Goal: Task Accomplishment & Management: Manage account settings

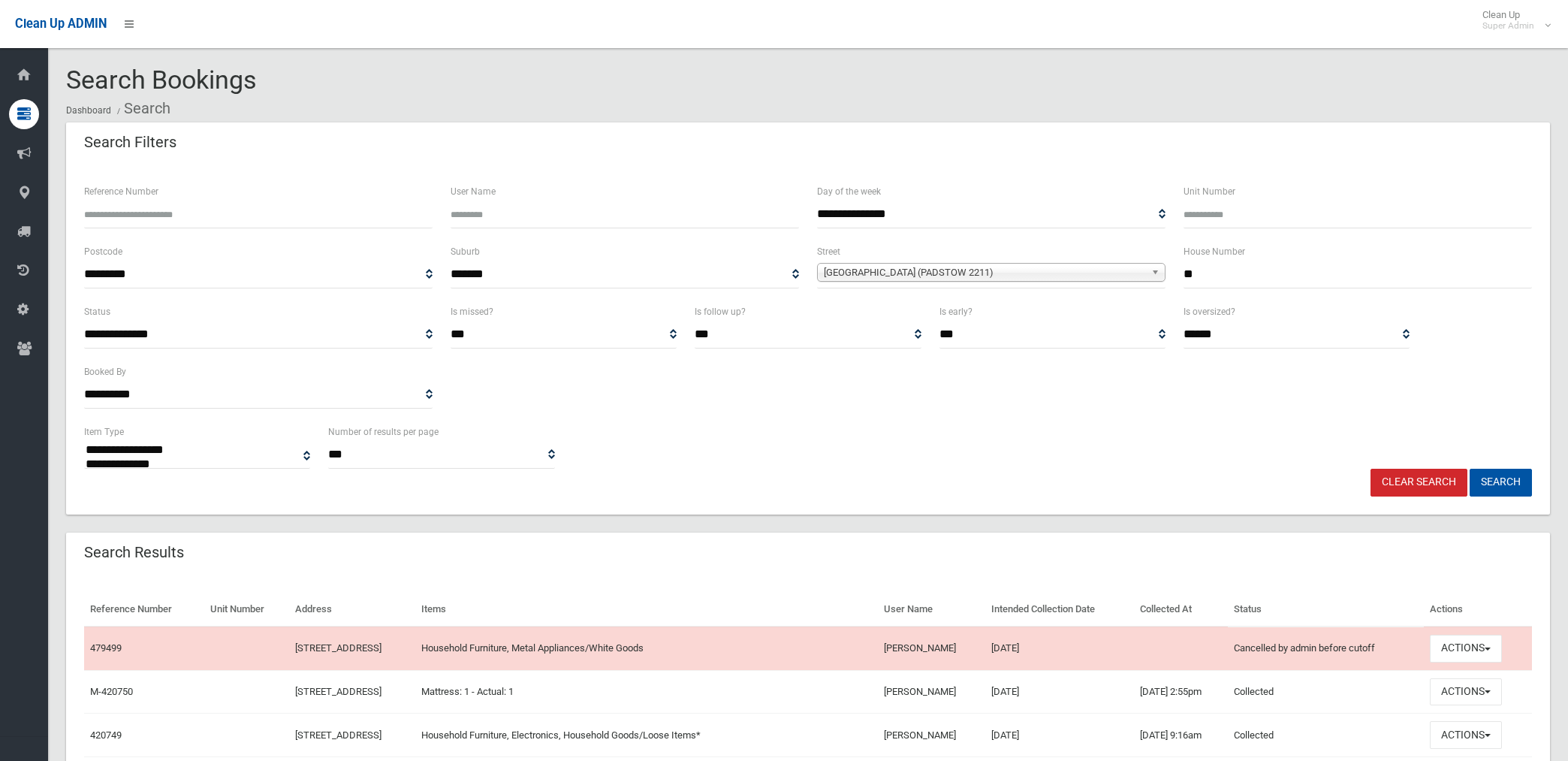
select select
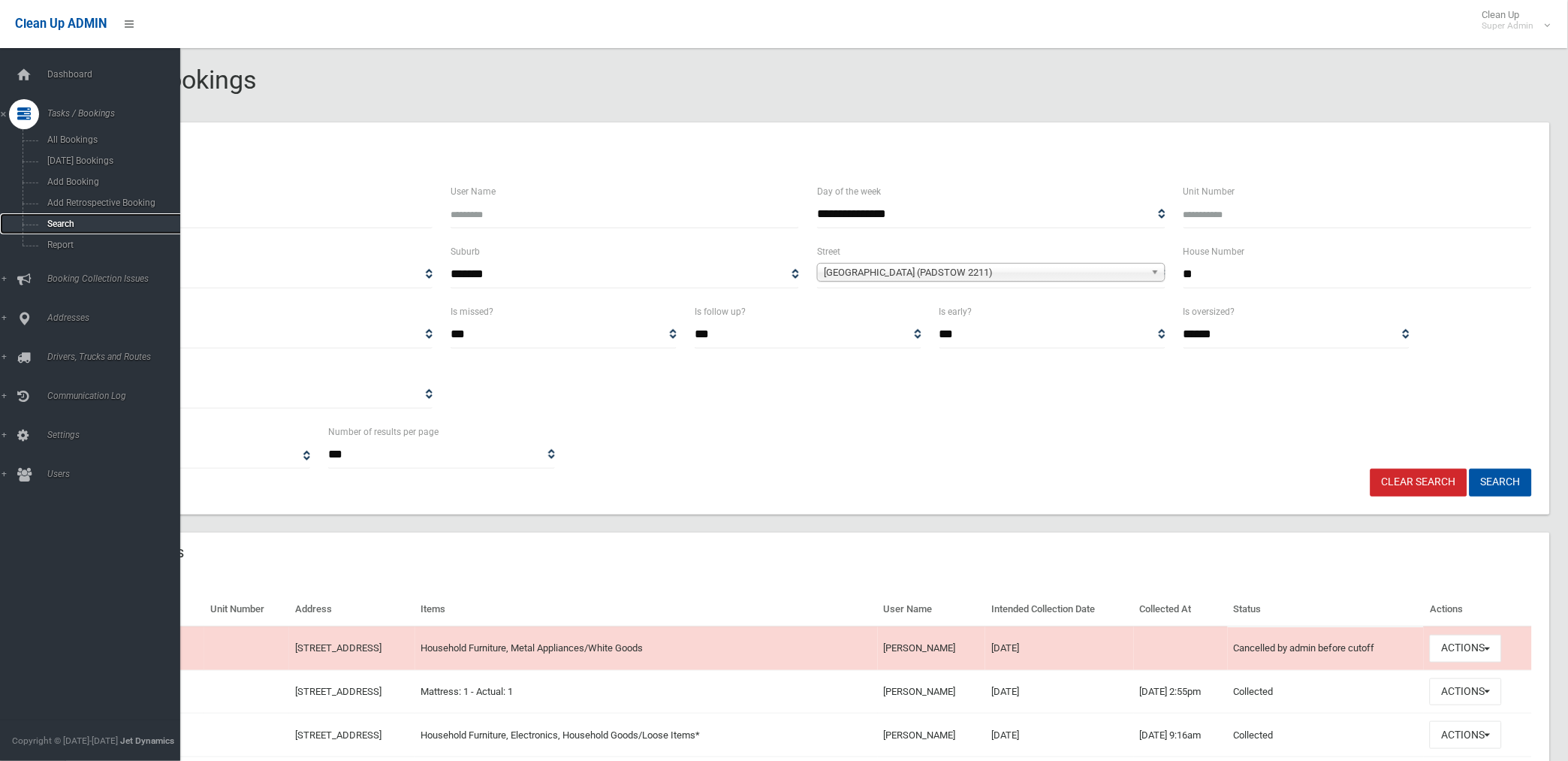
click at [54, 227] on span "Search" at bounding box center [111, 223] width 137 height 11
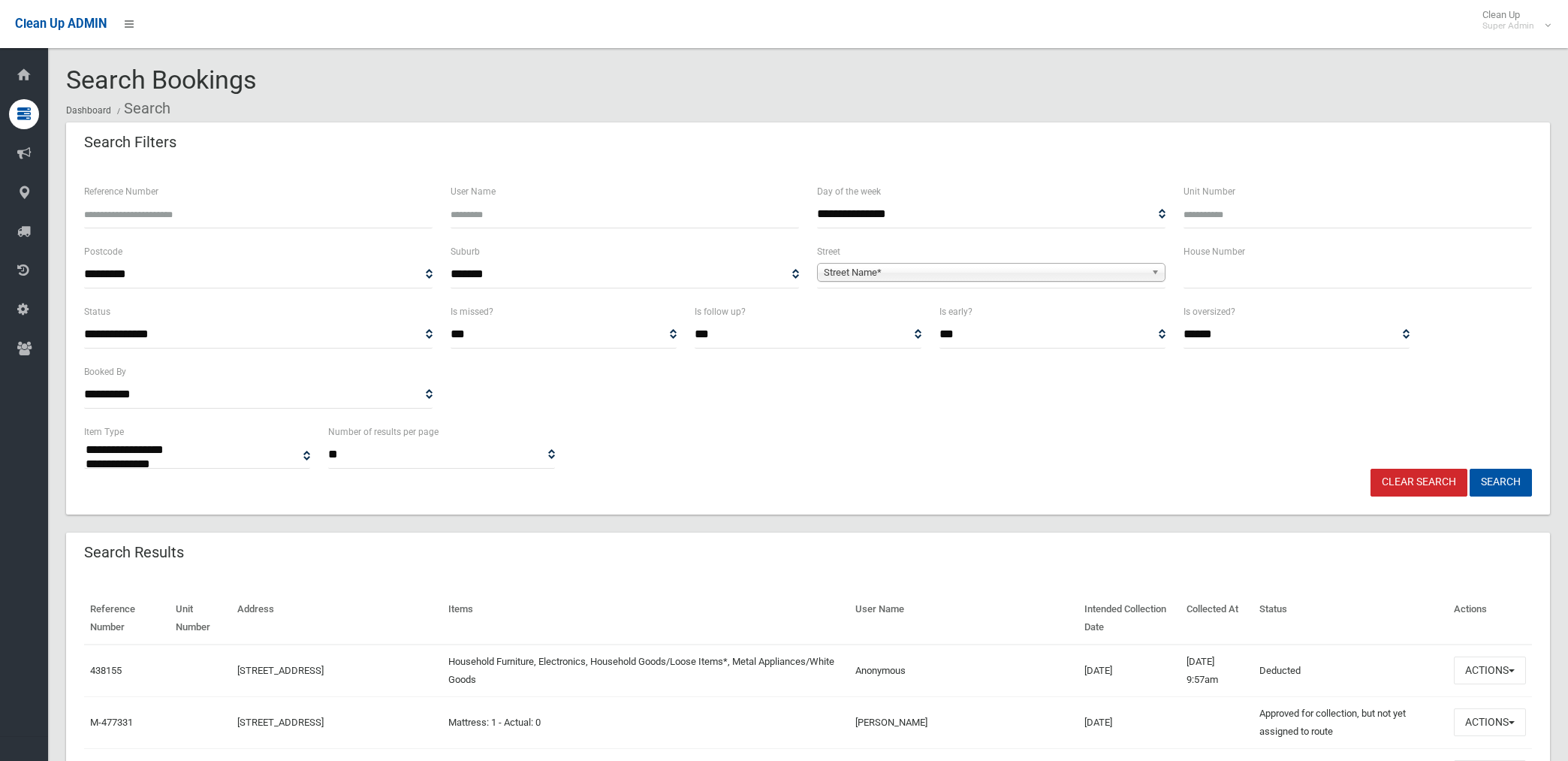
select select
click at [239, 208] on input "Reference Number" at bounding box center [258, 214] width 348 height 28
type input "******"
click at [1470, 469] on button "Search" at bounding box center [1501, 483] width 62 height 28
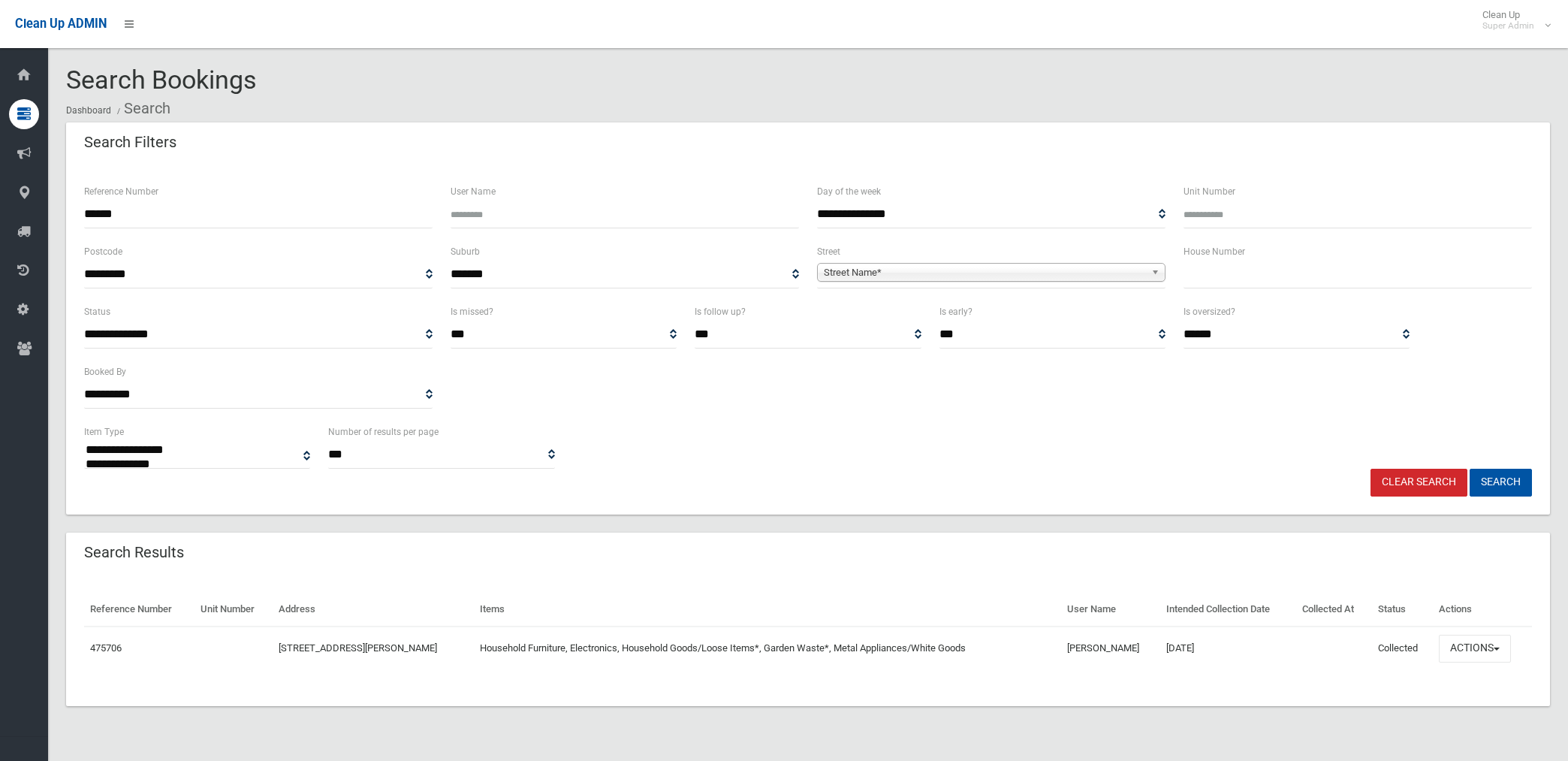
select select
click at [1476, 646] on button "Actions" at bounding box center [1475, 648] width 73 height 28
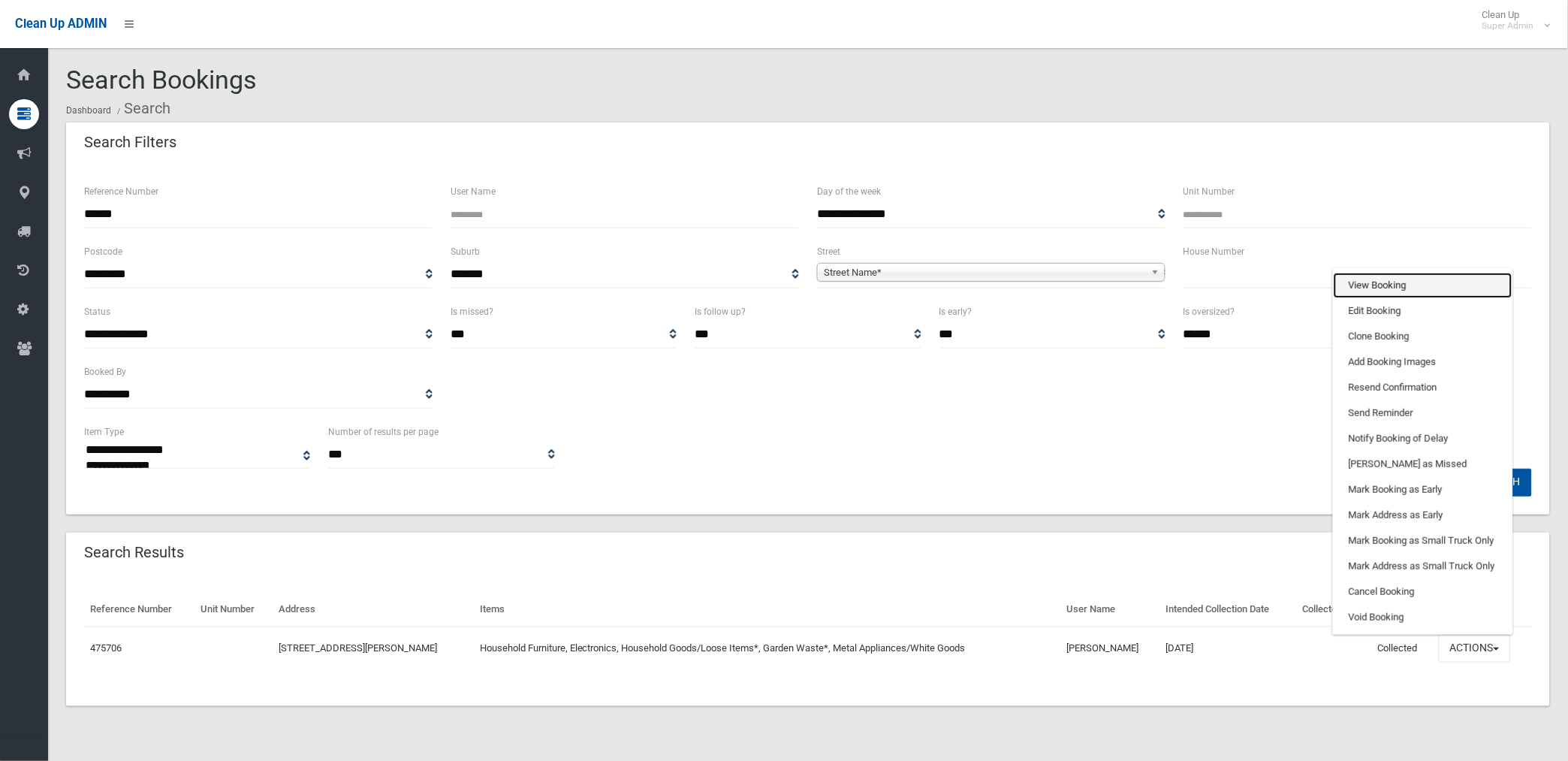
click at [1387, 274] on link "View Booking" at bounding box center [1423, 285] width 179 height 25
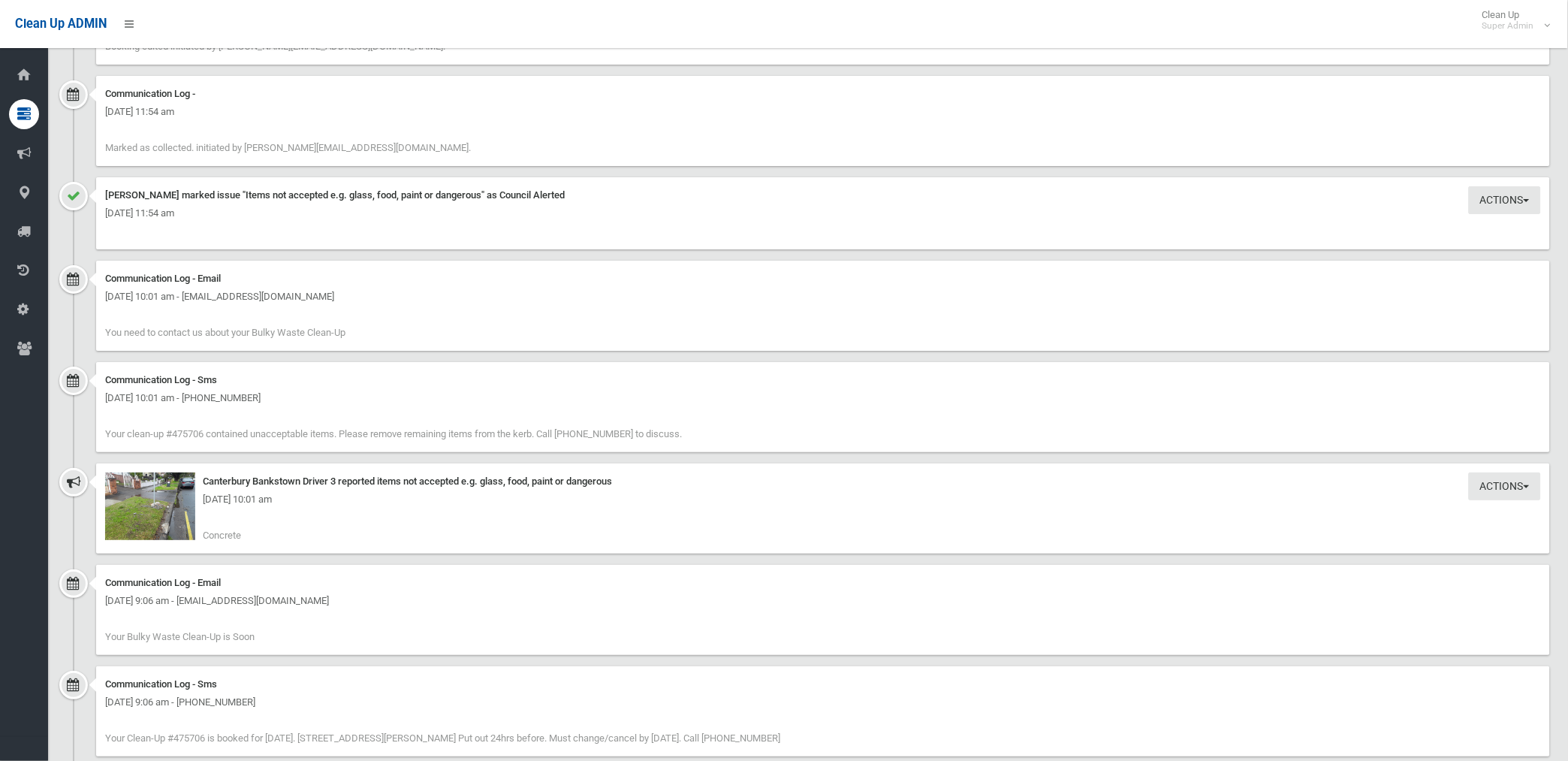
scroll to position [1585, 0]
click at [146, 513] on img at bounding box center [150, 506] width 90 height 68
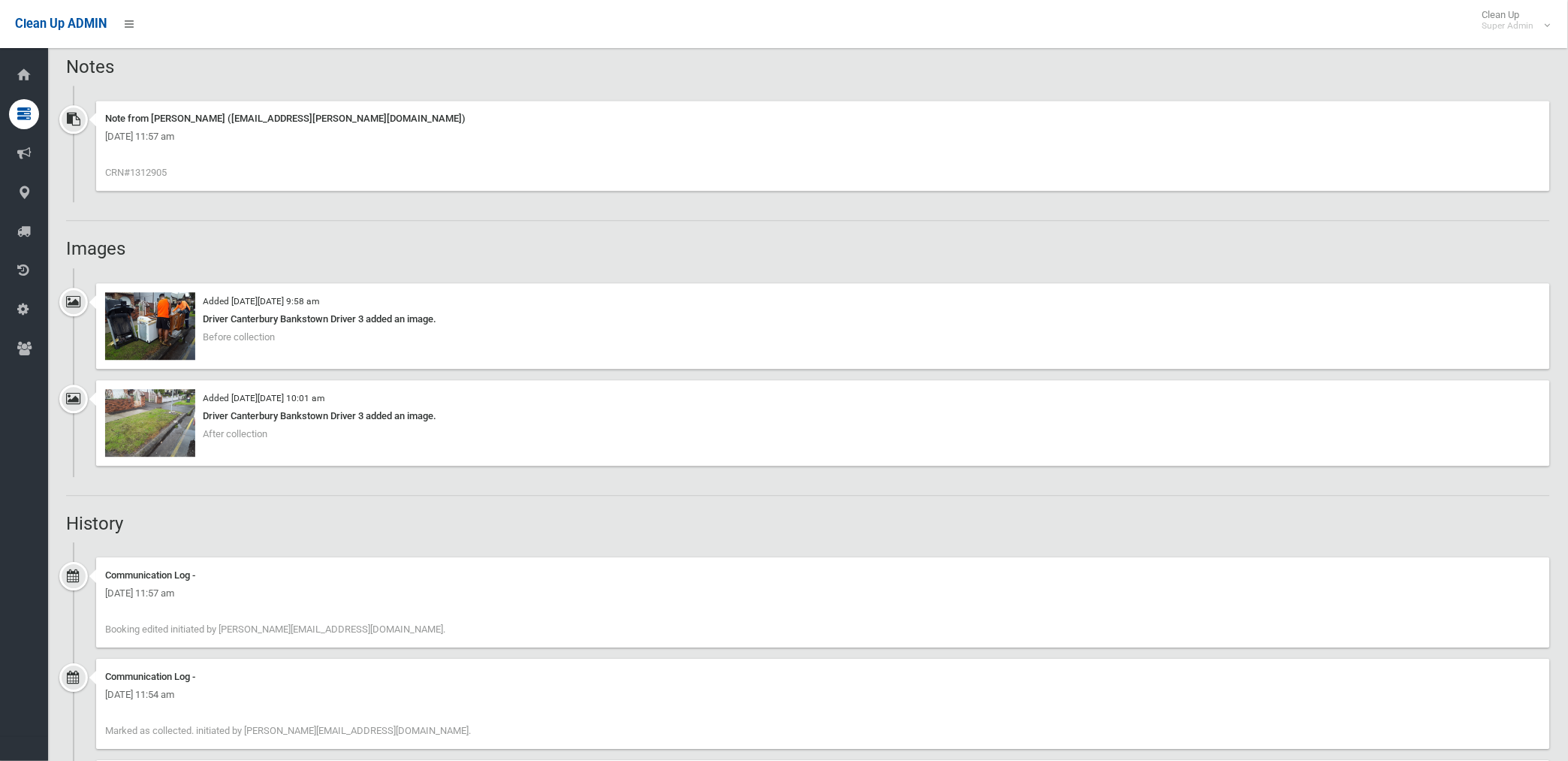
scroll to position [1001, 0]
click at [171, 331] on img at bounding box center [150, 327] width 90 height 68
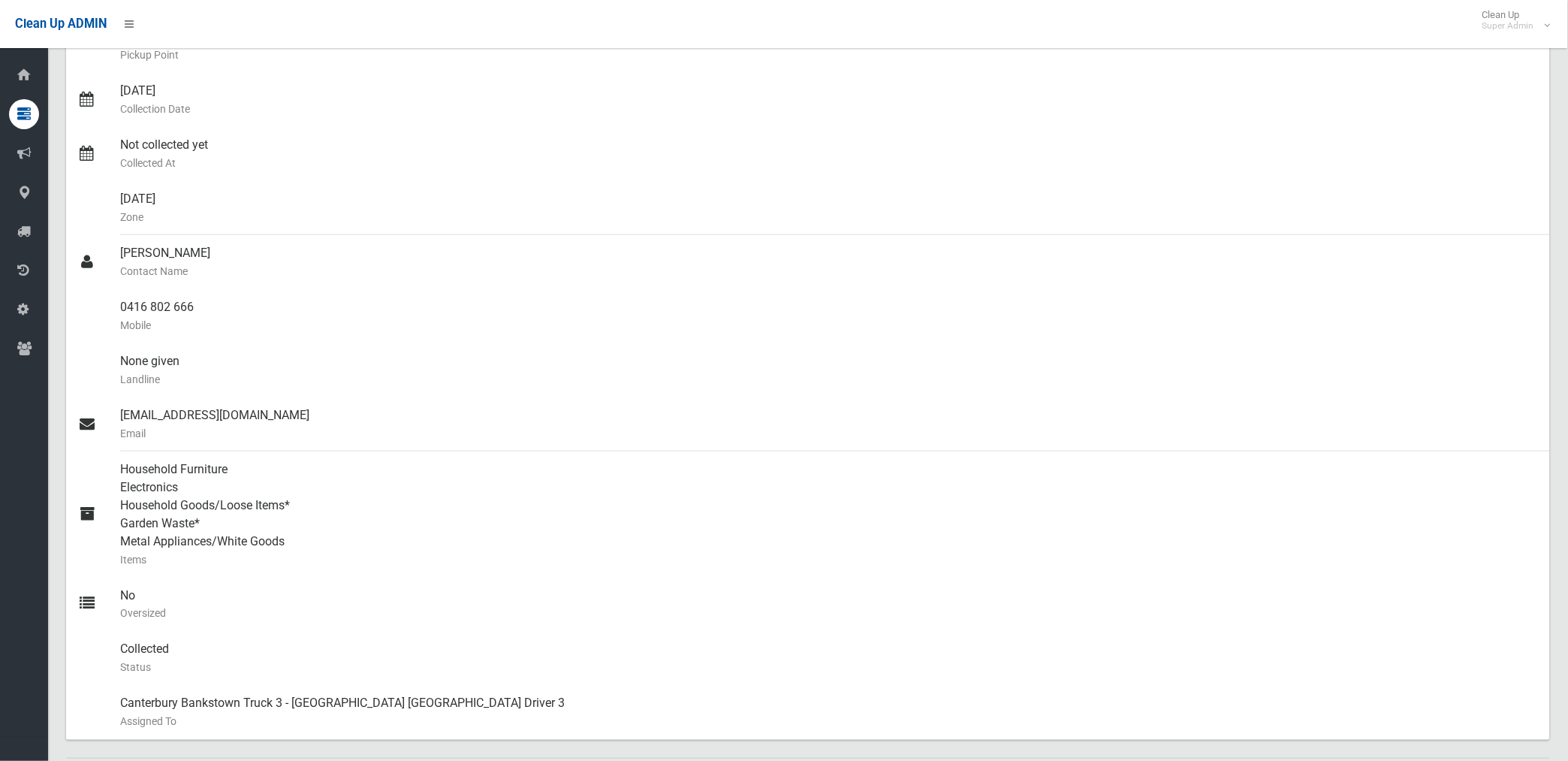
scroll to position [253, 0]
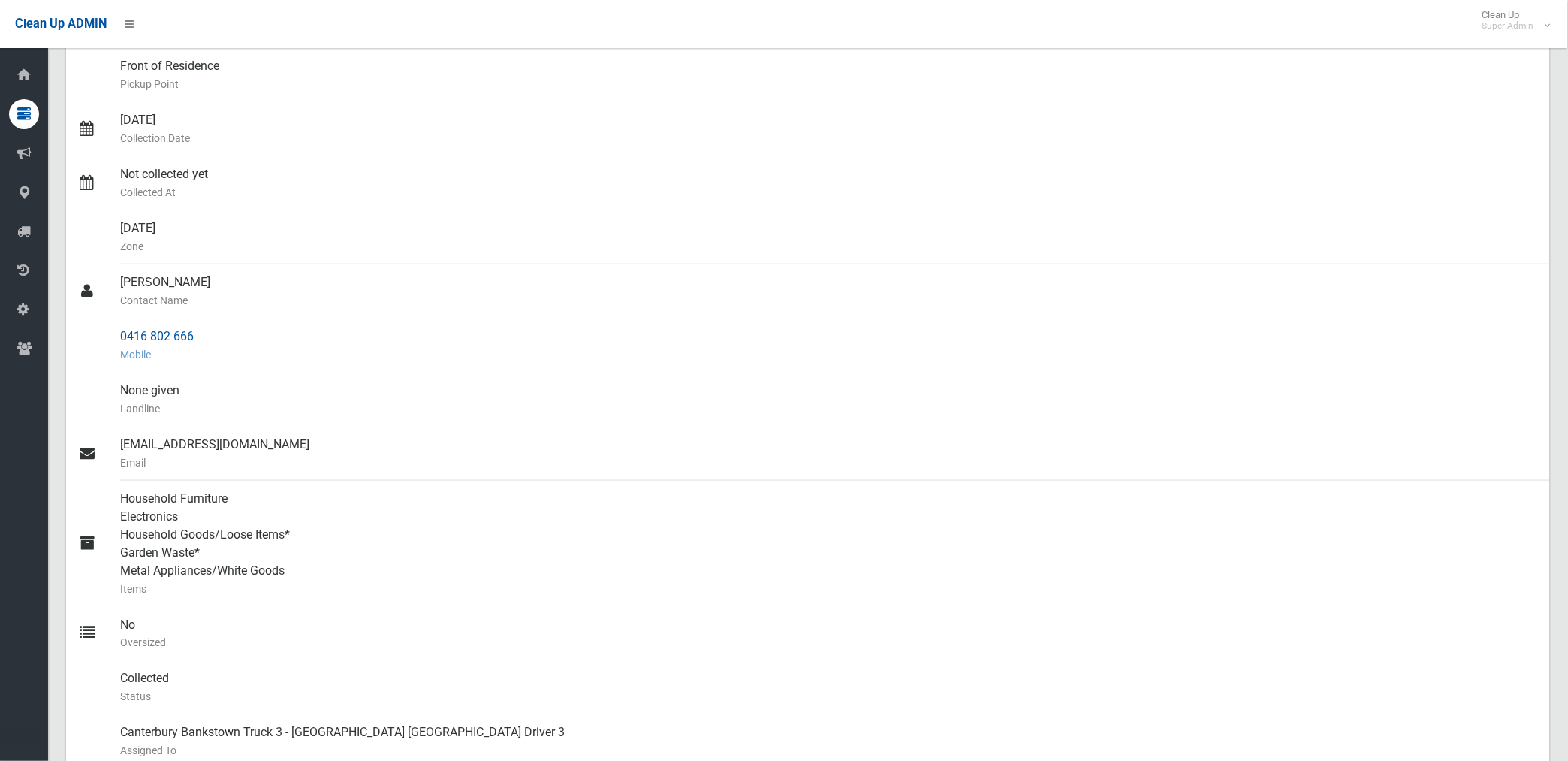
drag, startPoint x: 123, startPoint y: 334, endPoint x: 200, endPoint y: 331, distance: 77.1
click at [200, 331] on div "0416 802 666 Mobile" at bounding box center [829, 345] width 1418 height 54
drag, startPoint x: 200, startPoint y: 331, endPoint x: 167, endPoint y: 336, distance: 33.4
copy div "0416 802 666"
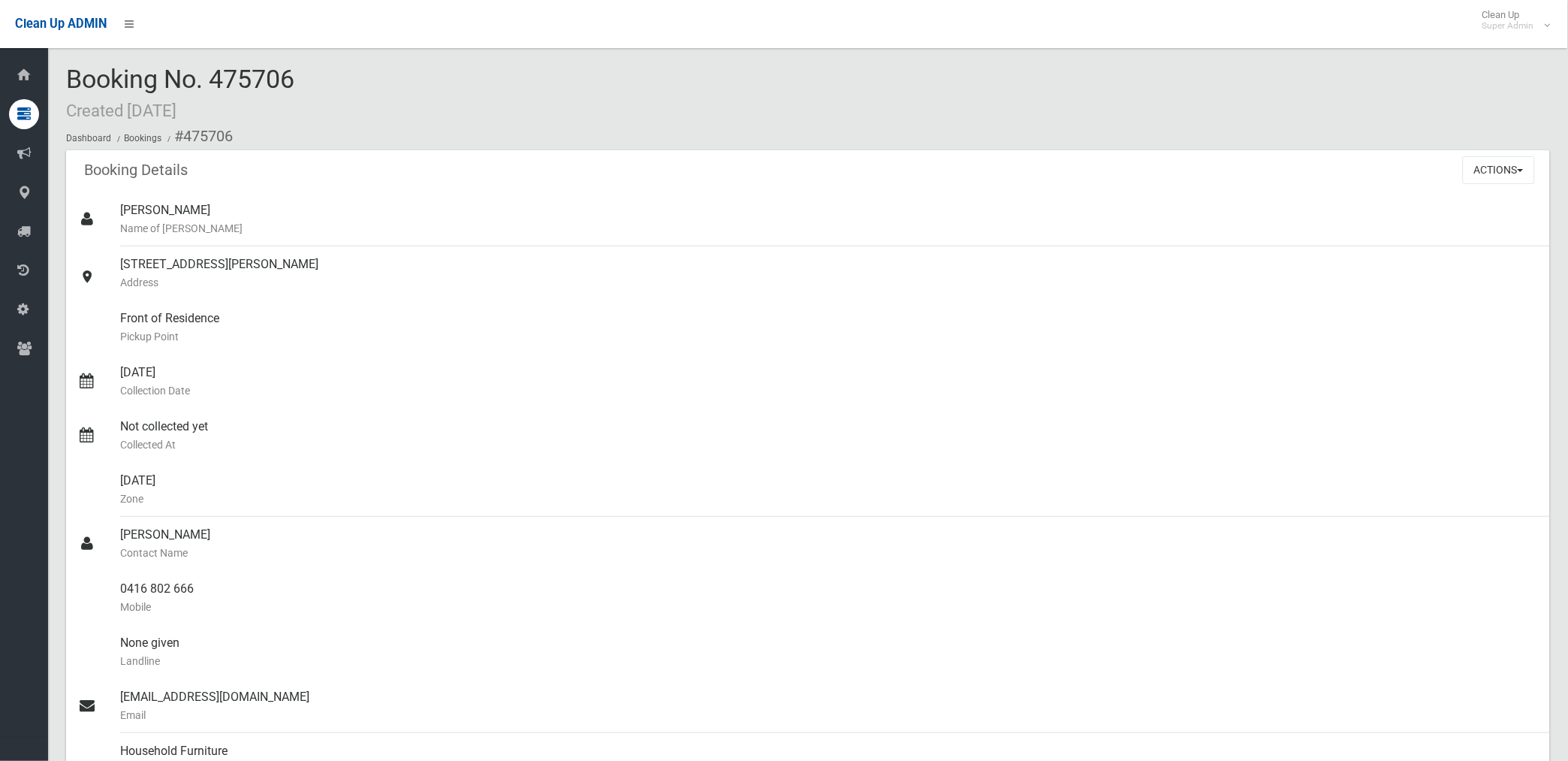
scroll to position [0, 0]
drag, startPoint x: 1499, startPoint y: 160, endPoint x: 1490, endPoint y: 173, distance: 15.8
click at [1499, 160] on button "Actions" at bounding box center [1499, 170] width 73 height 28
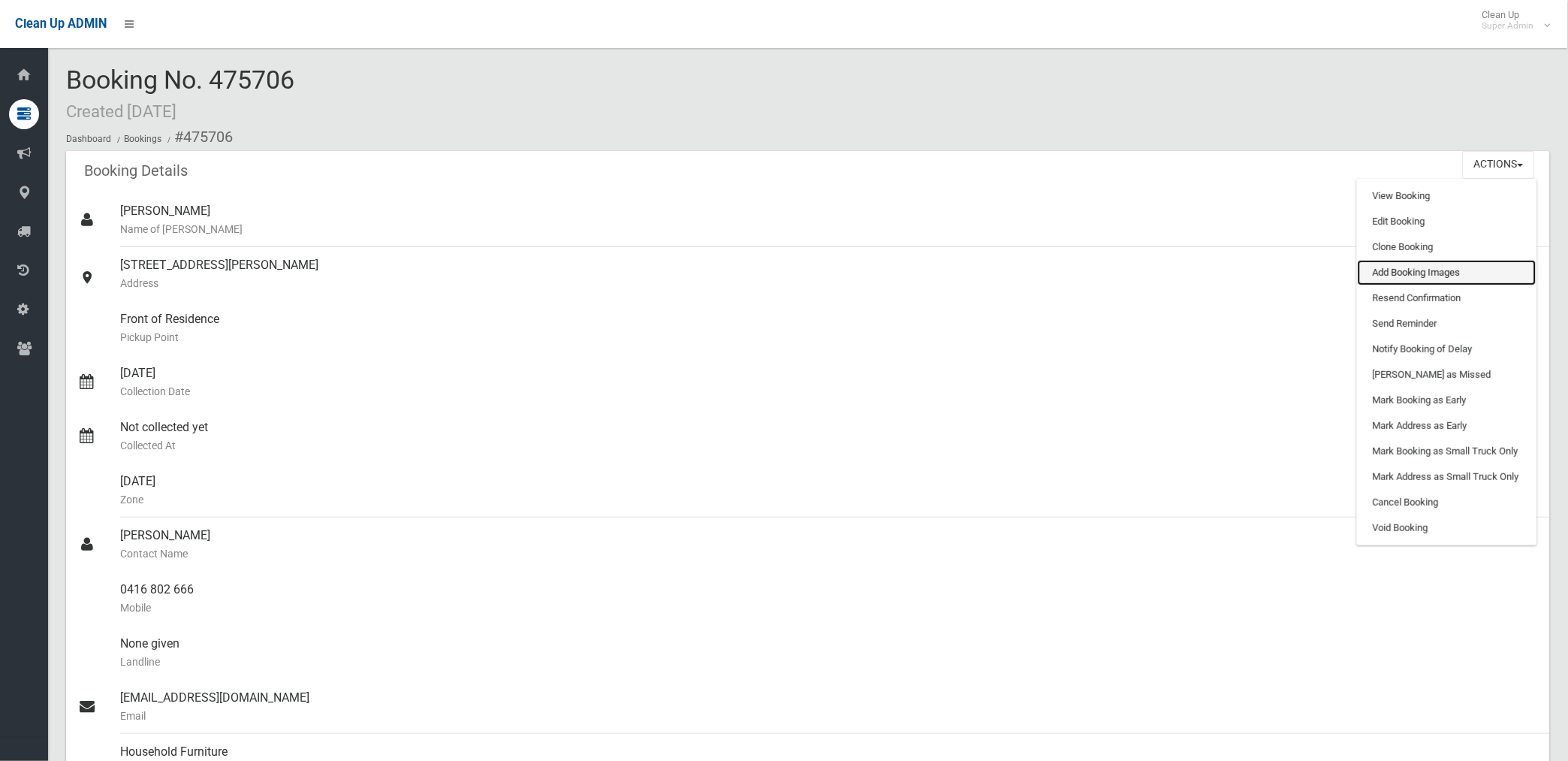
click at [1408, 275] on link "Add Booking Images" at bounding box center [1447, 273] width 179 height 25
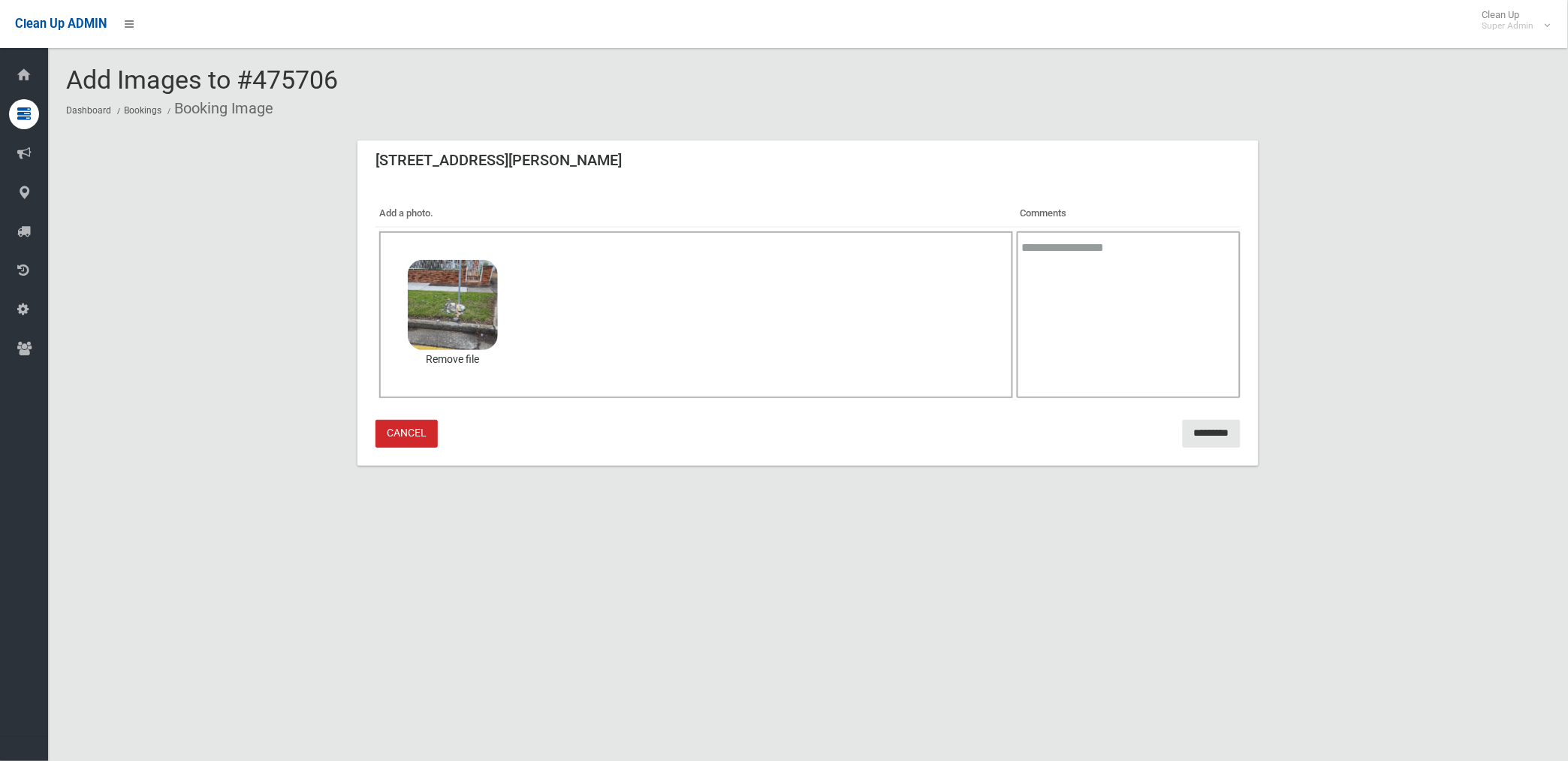
click at [1109, 293] on textarea at bounding box center [1128, 314] width 223 height 166
type textarea "**********"
click at [1187, 435] on input "*********" at bounding box center [1212, 433] width 58 height 28
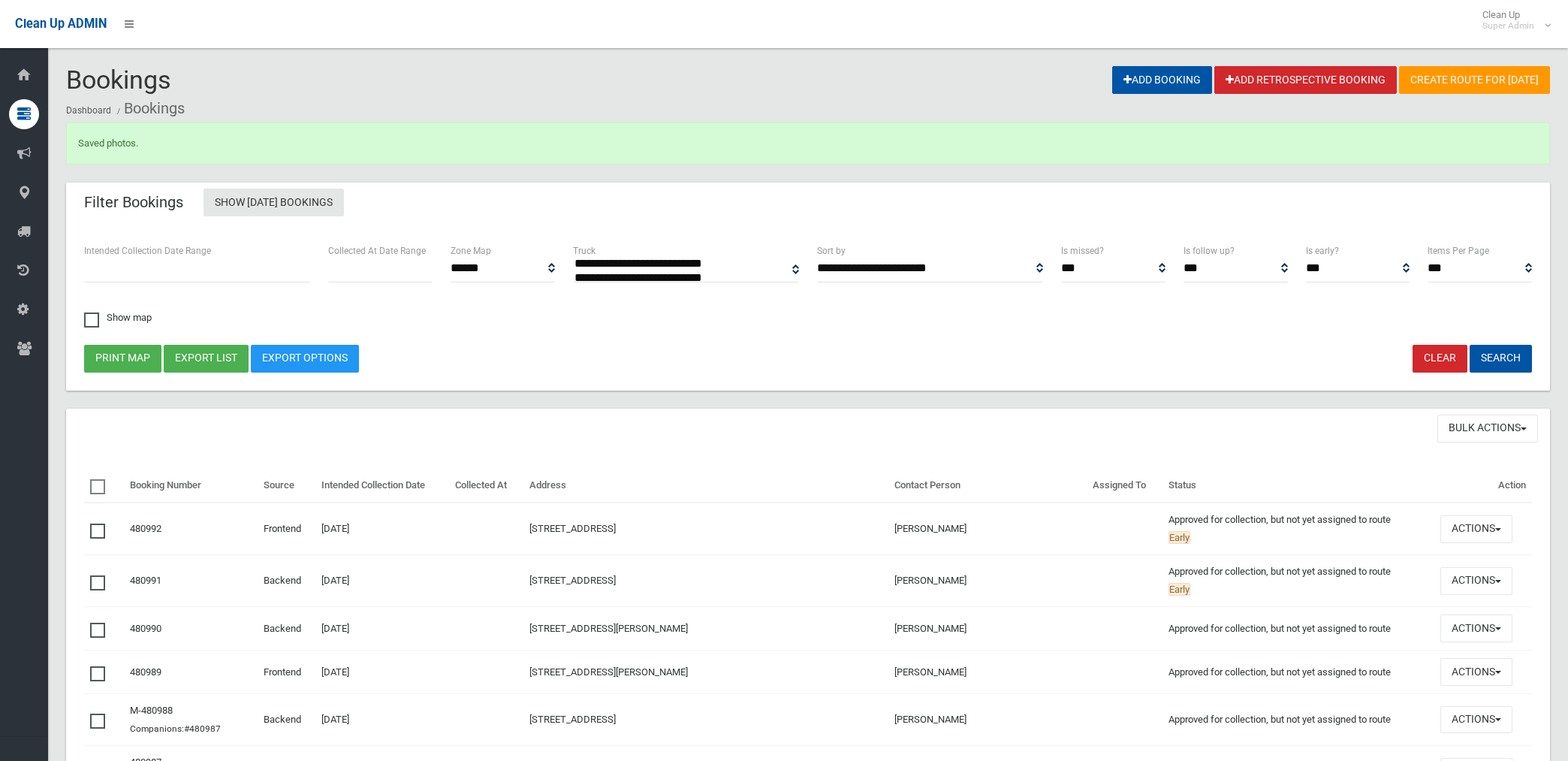
select select
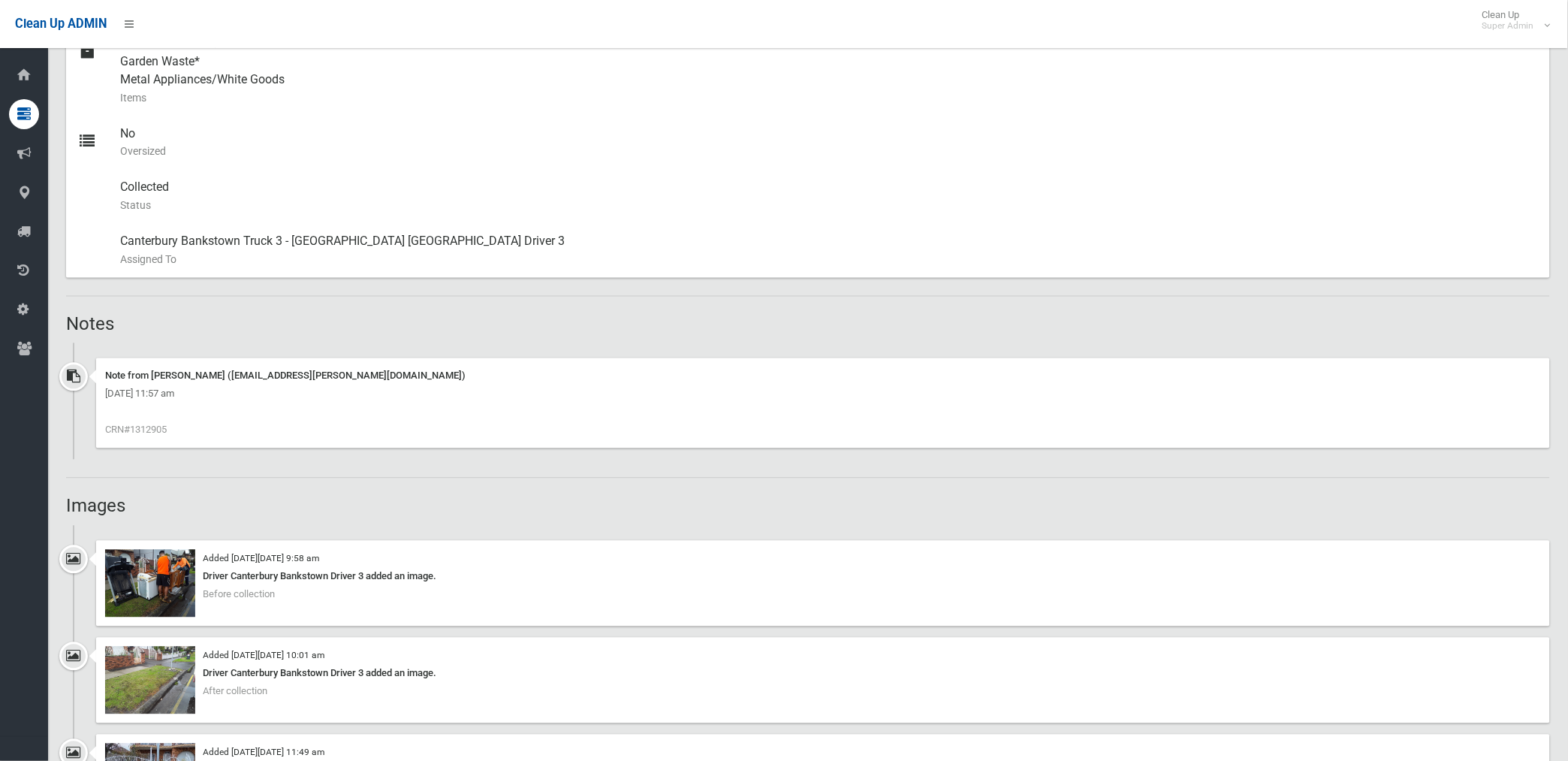
scroll to position [918, 0]
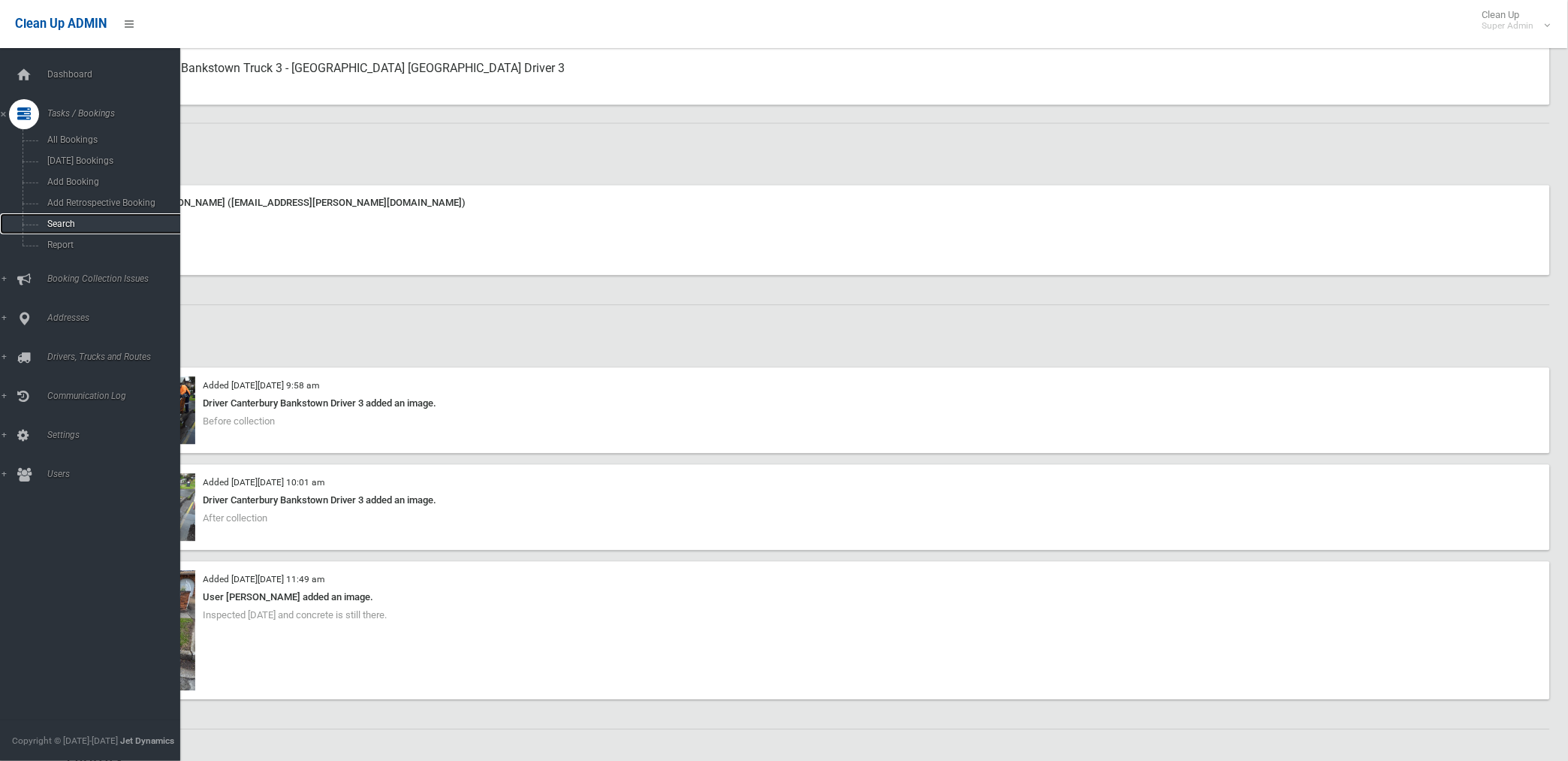
click at [55, 223] on span "Search" at bounding box center [111, 223] width 137 height 11
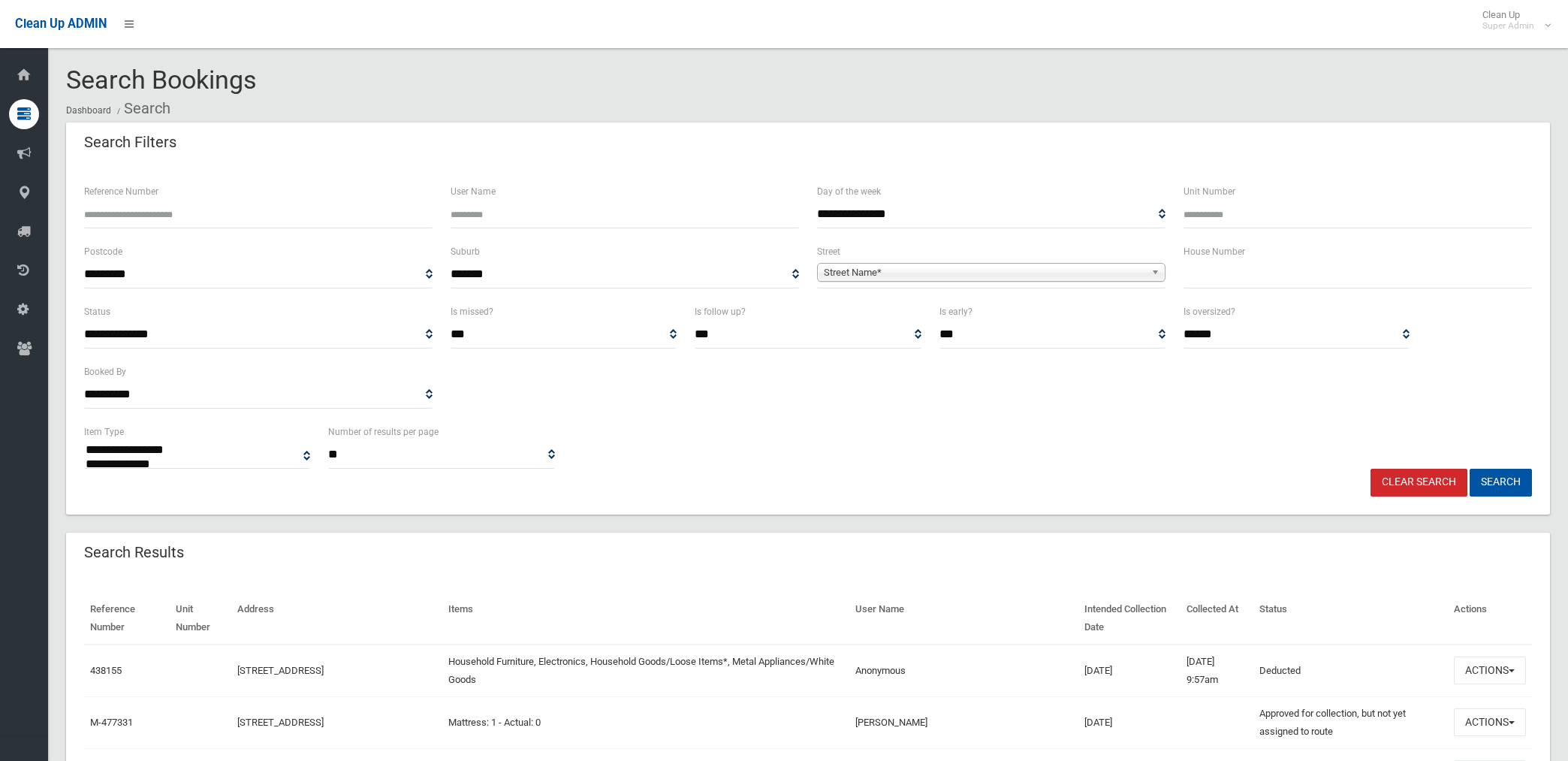
select select
click at [289, 218] on input "Reference Number" at bounding box center [258, 214] width 348 height 28
click at [932, 268] on span "Street Name*" at bounding box center [985, 273] width 321 height 18
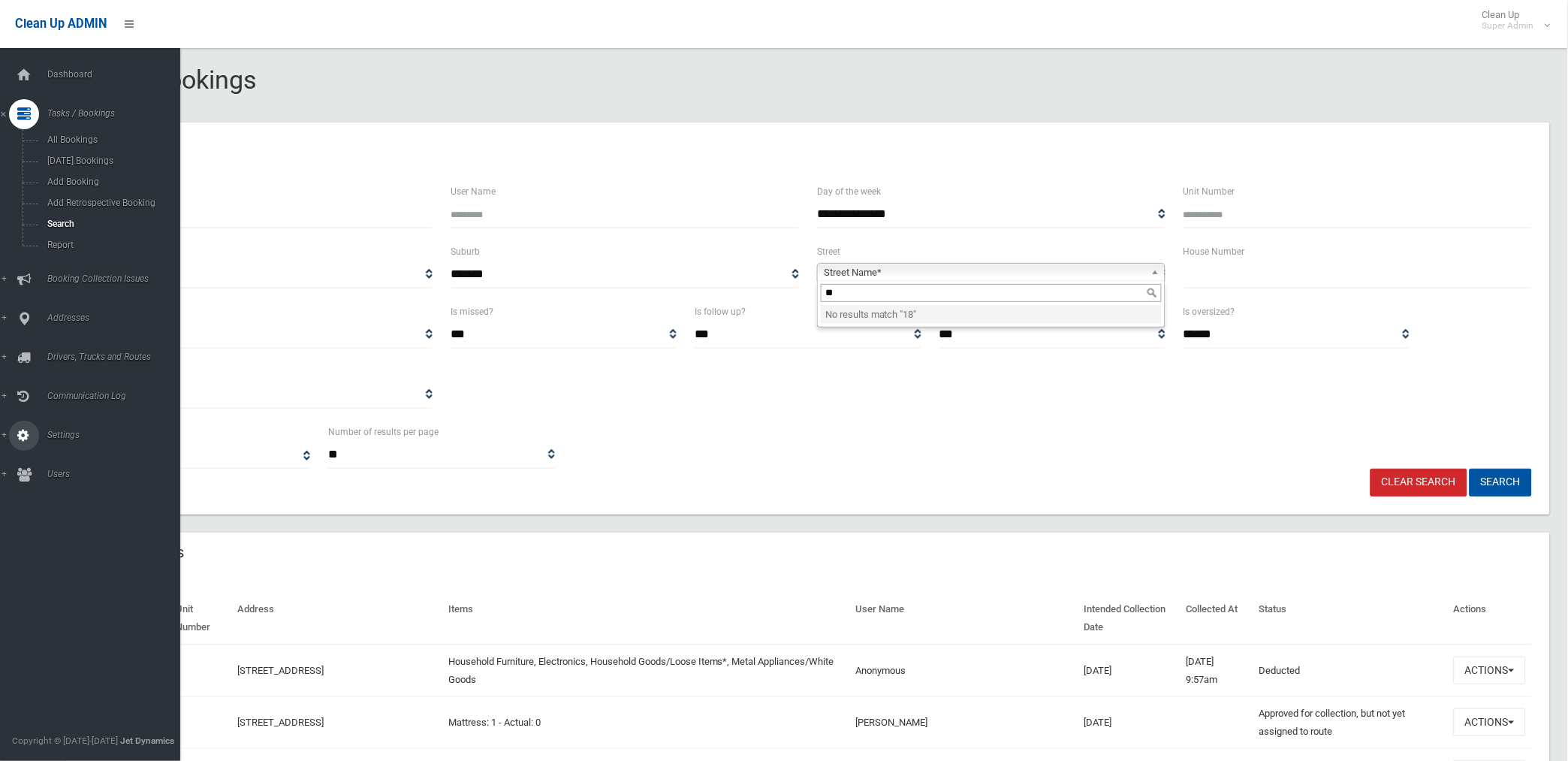
type input "*"
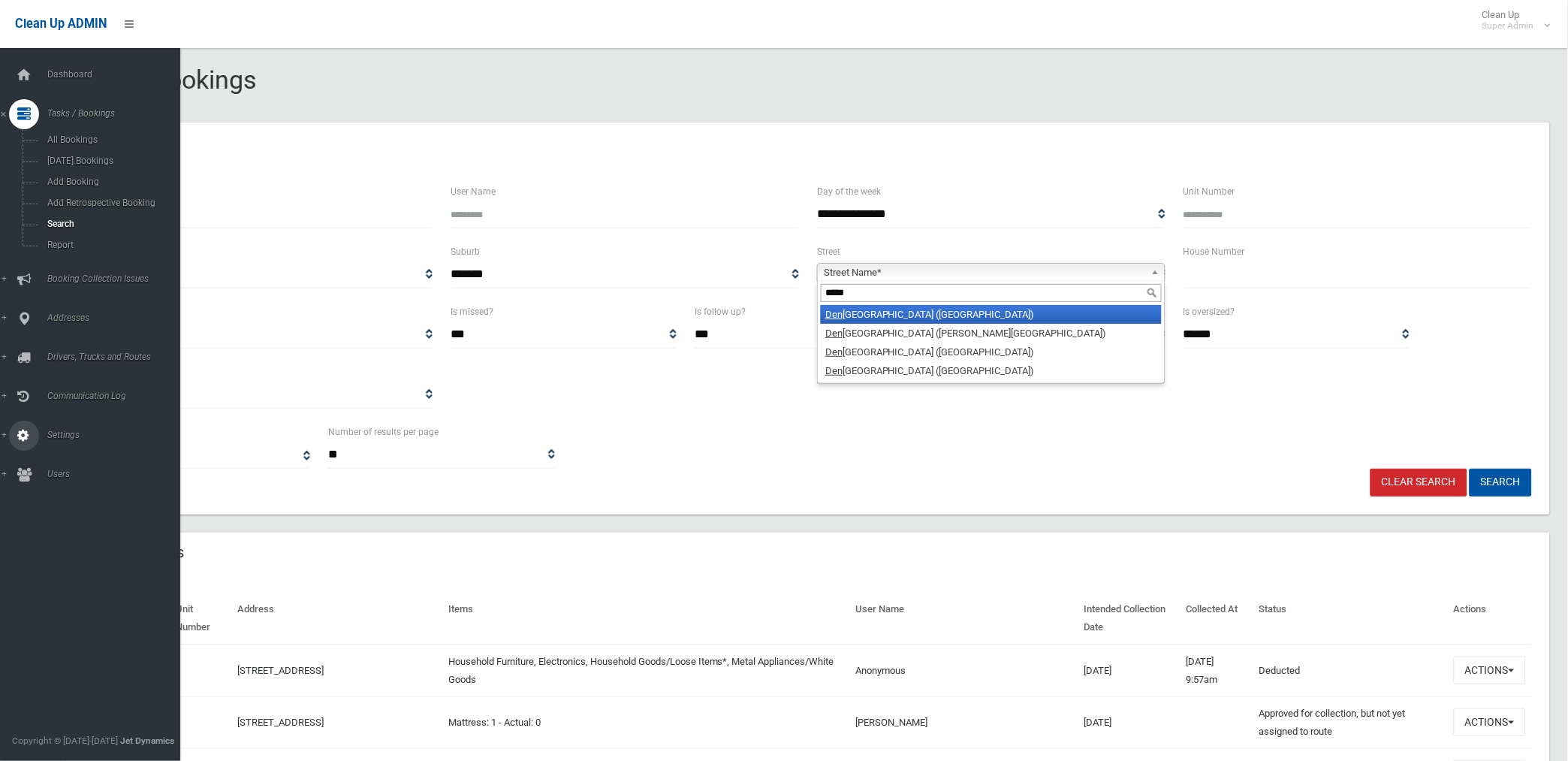
type input "******"
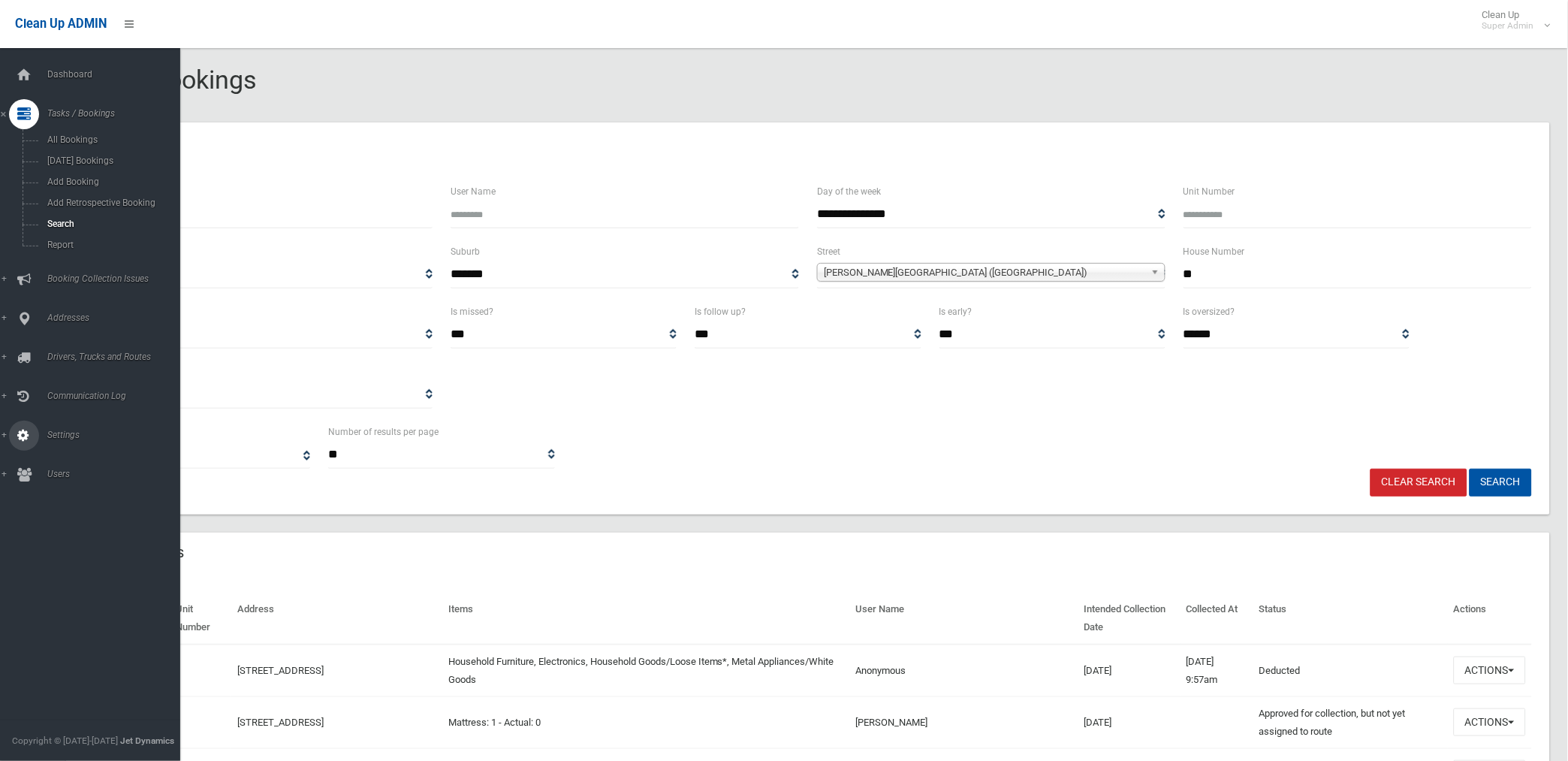
type input "**"
click at [1470, 469] on button "Search" at bounding box center [1501, 483] width 62 height 28
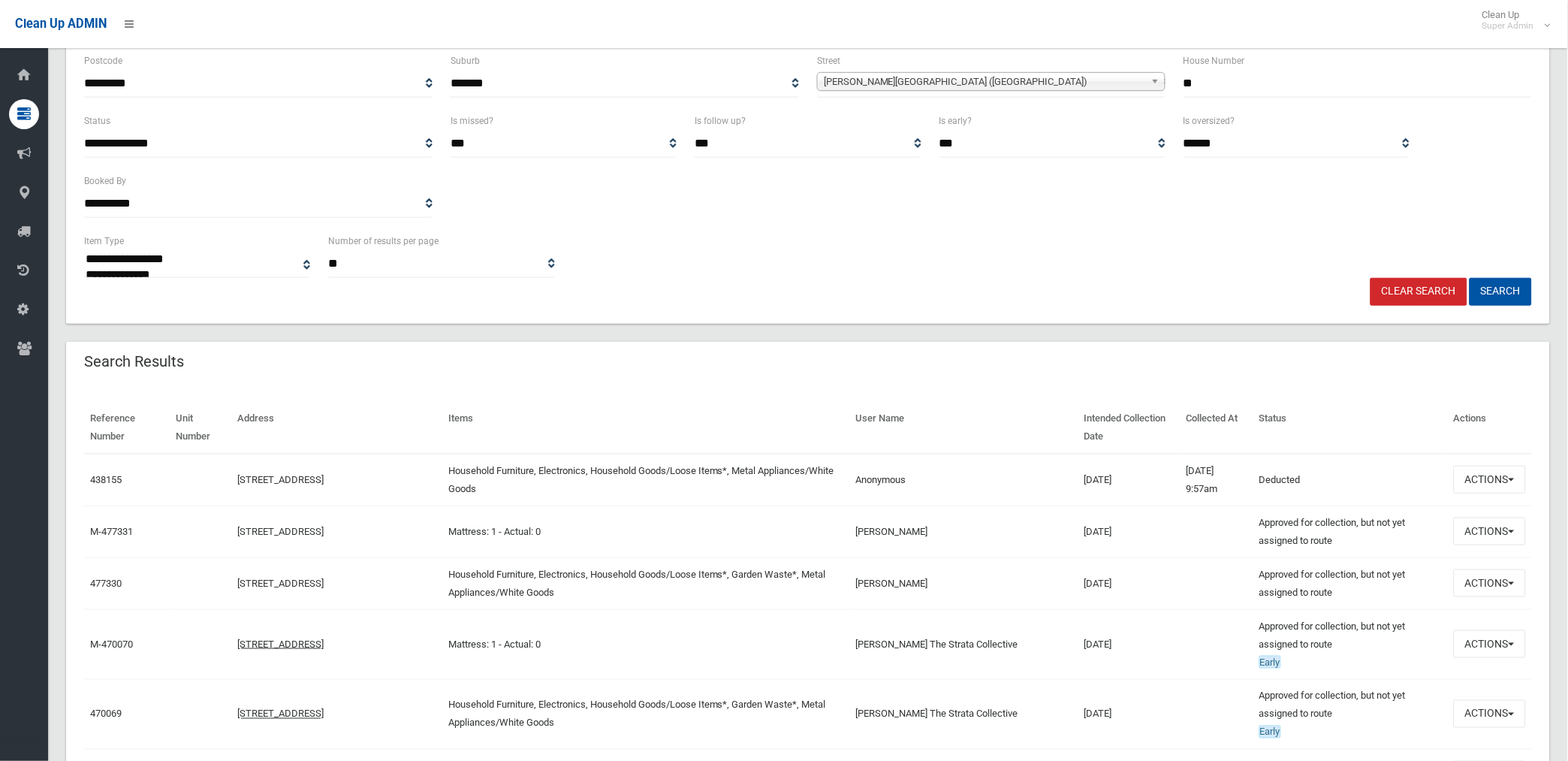
scroll to position [250, 0]
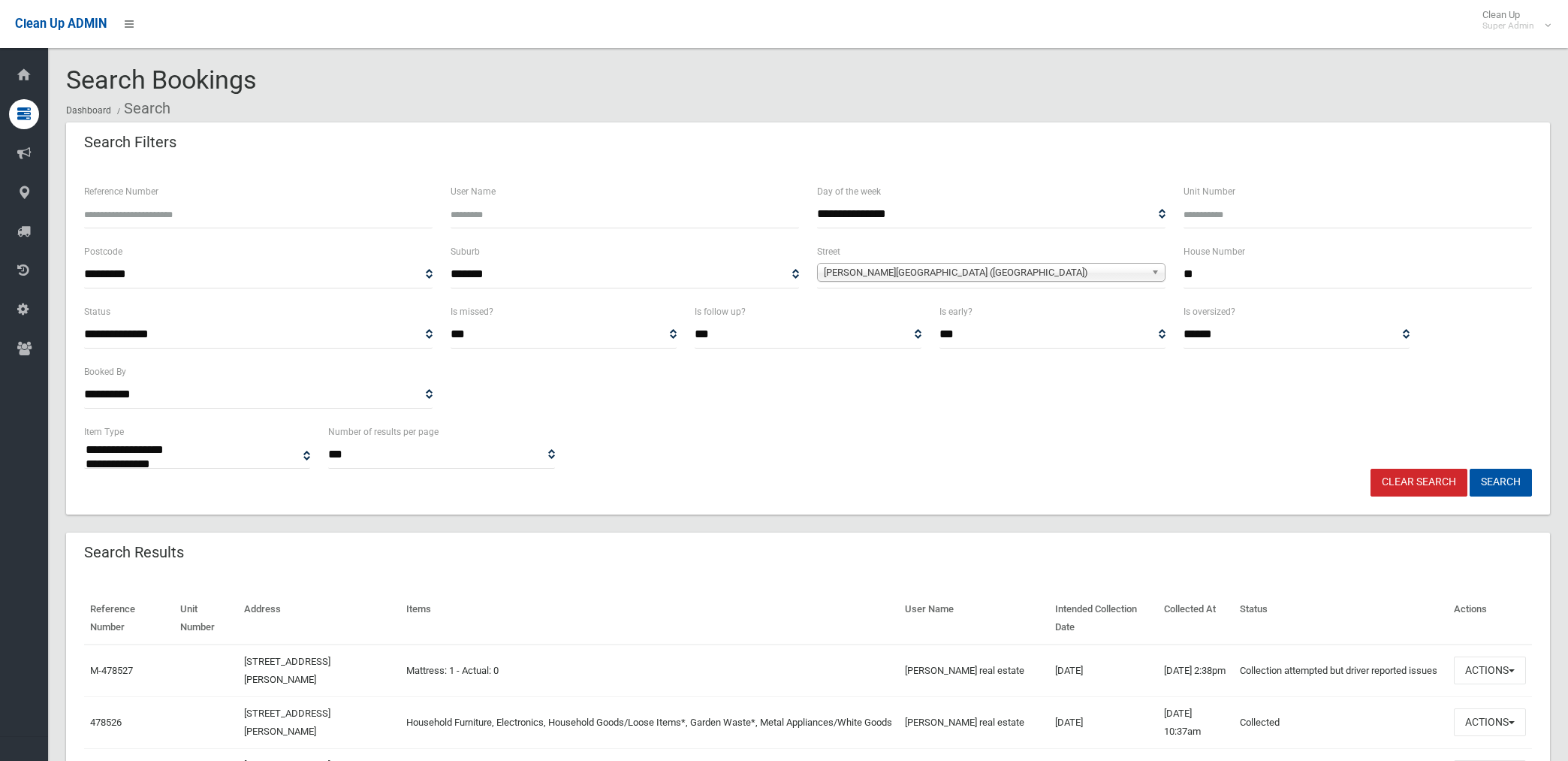
select select
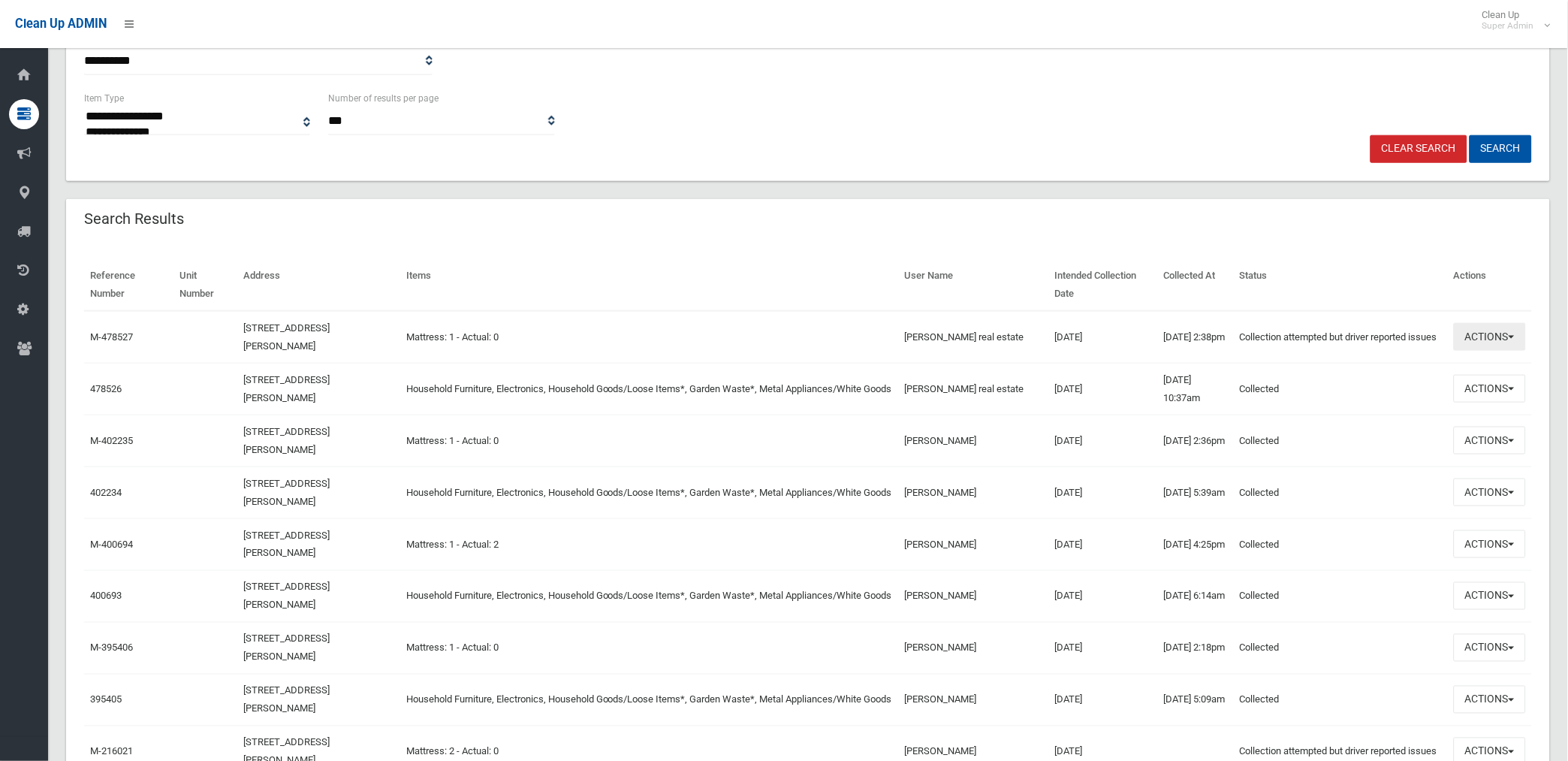
click at [1488, 334] on button "Actions" at bounding box center [1490, 337] width 73 height 28
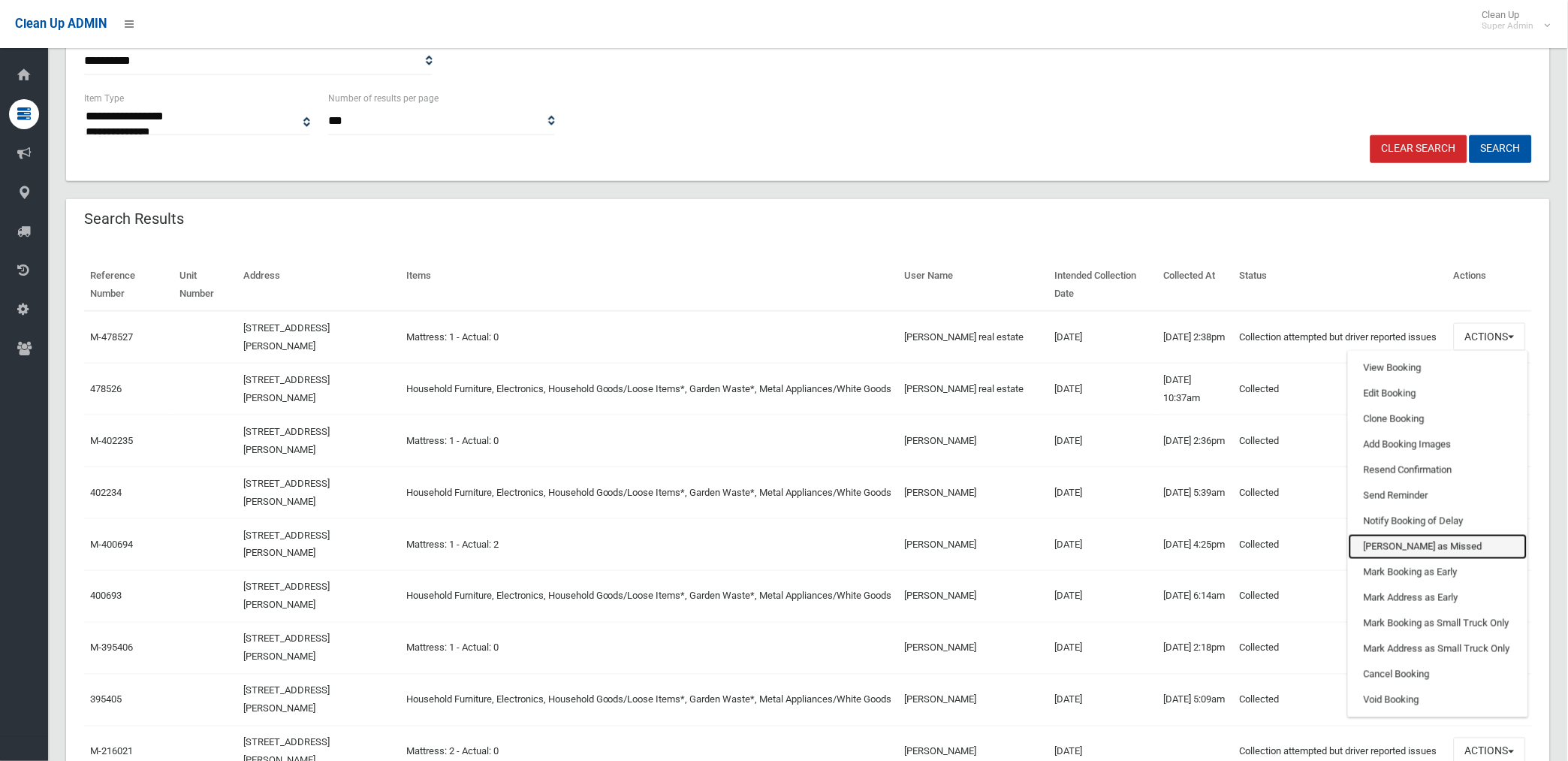
click at [1402, 540] on link "Mark as Missed" at bounding box center [1438, 546] width 179 height 25
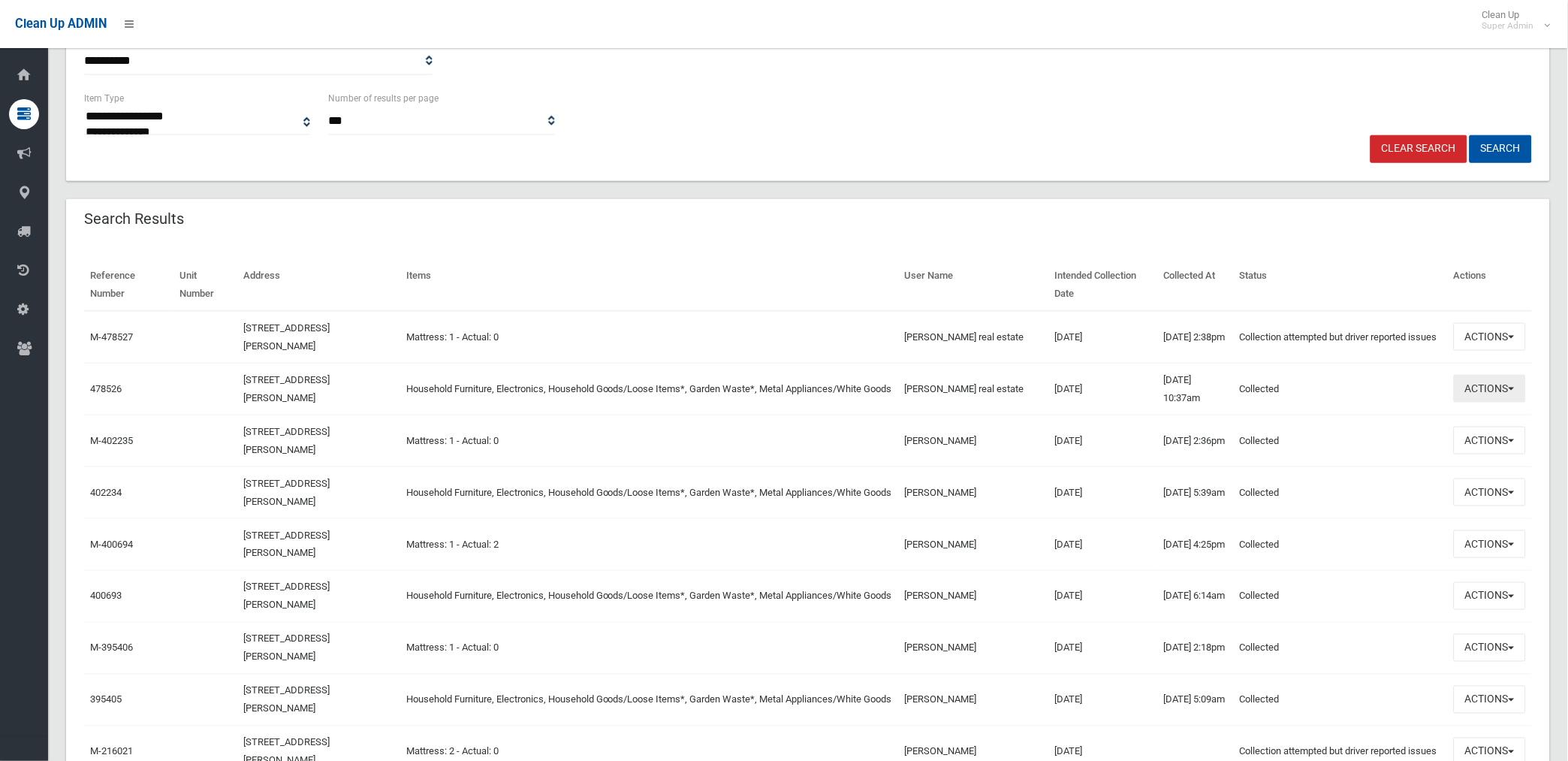
click at [1477, 388] on button "Actions" at bounding box center [1490, 388] width 73 height 28
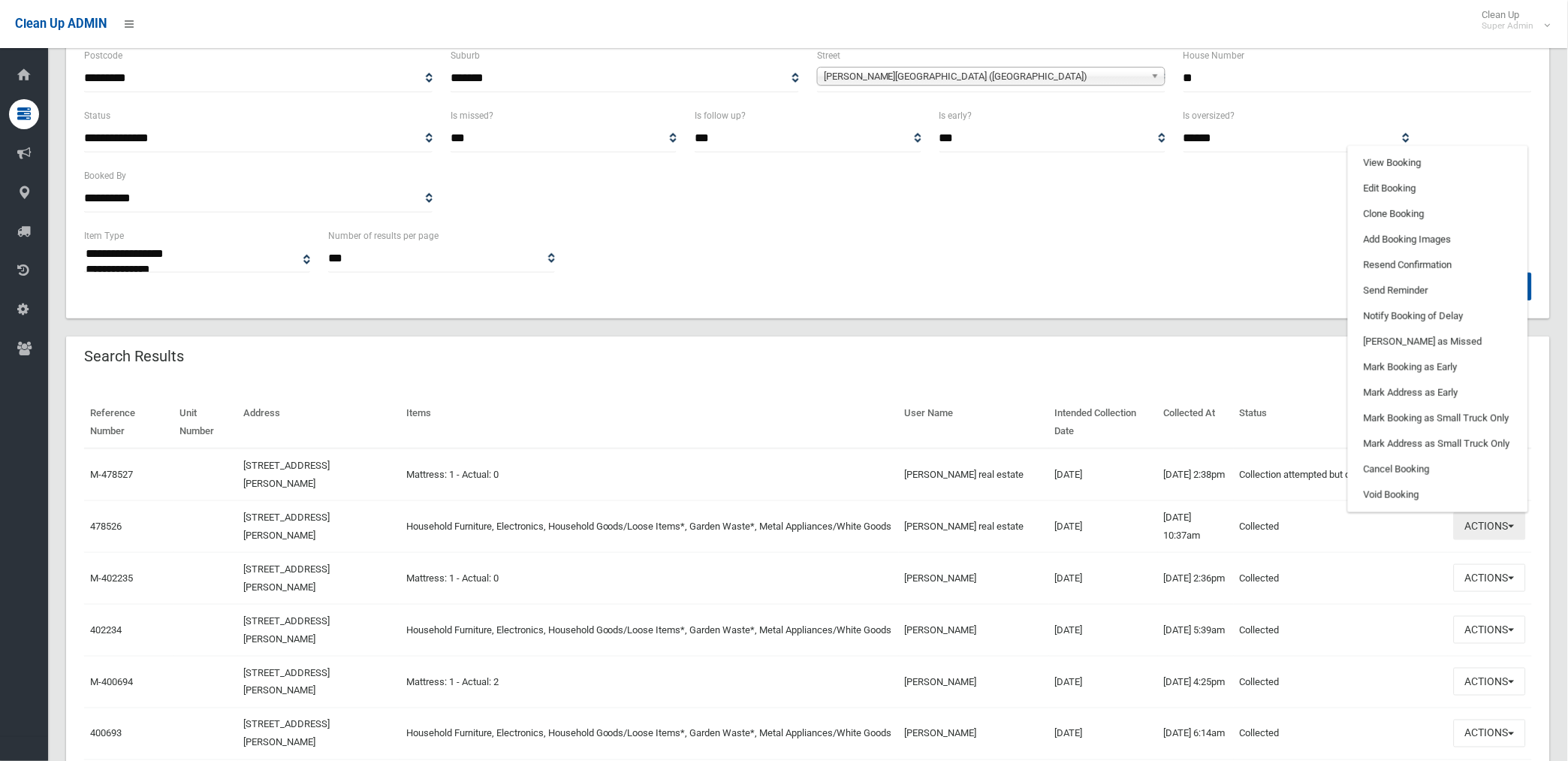
scroll to position [166, 0]
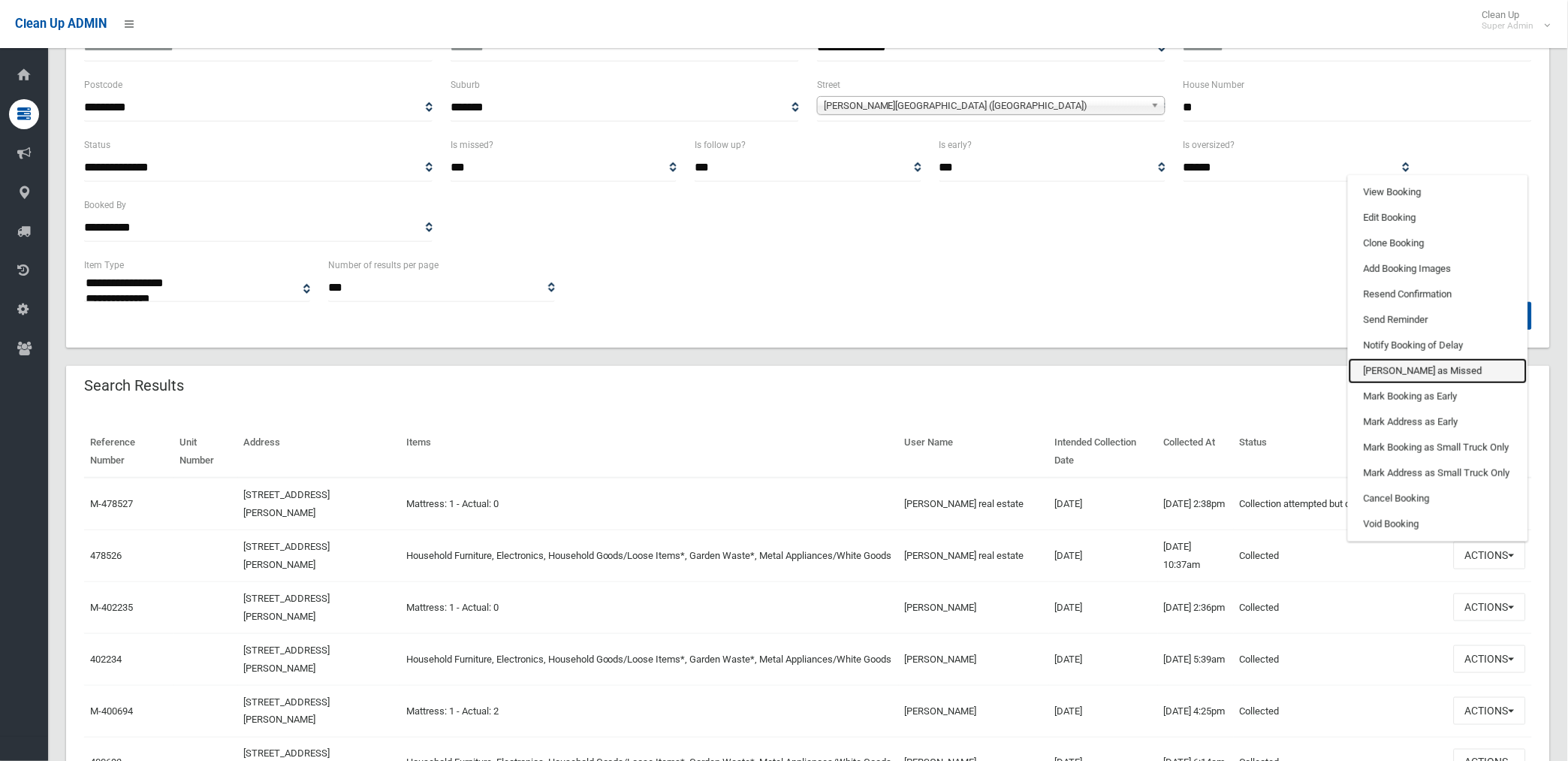
click at [1387, 366] on link "Mark as Missed" at bounding box center [1438, 370] width 179 height 25
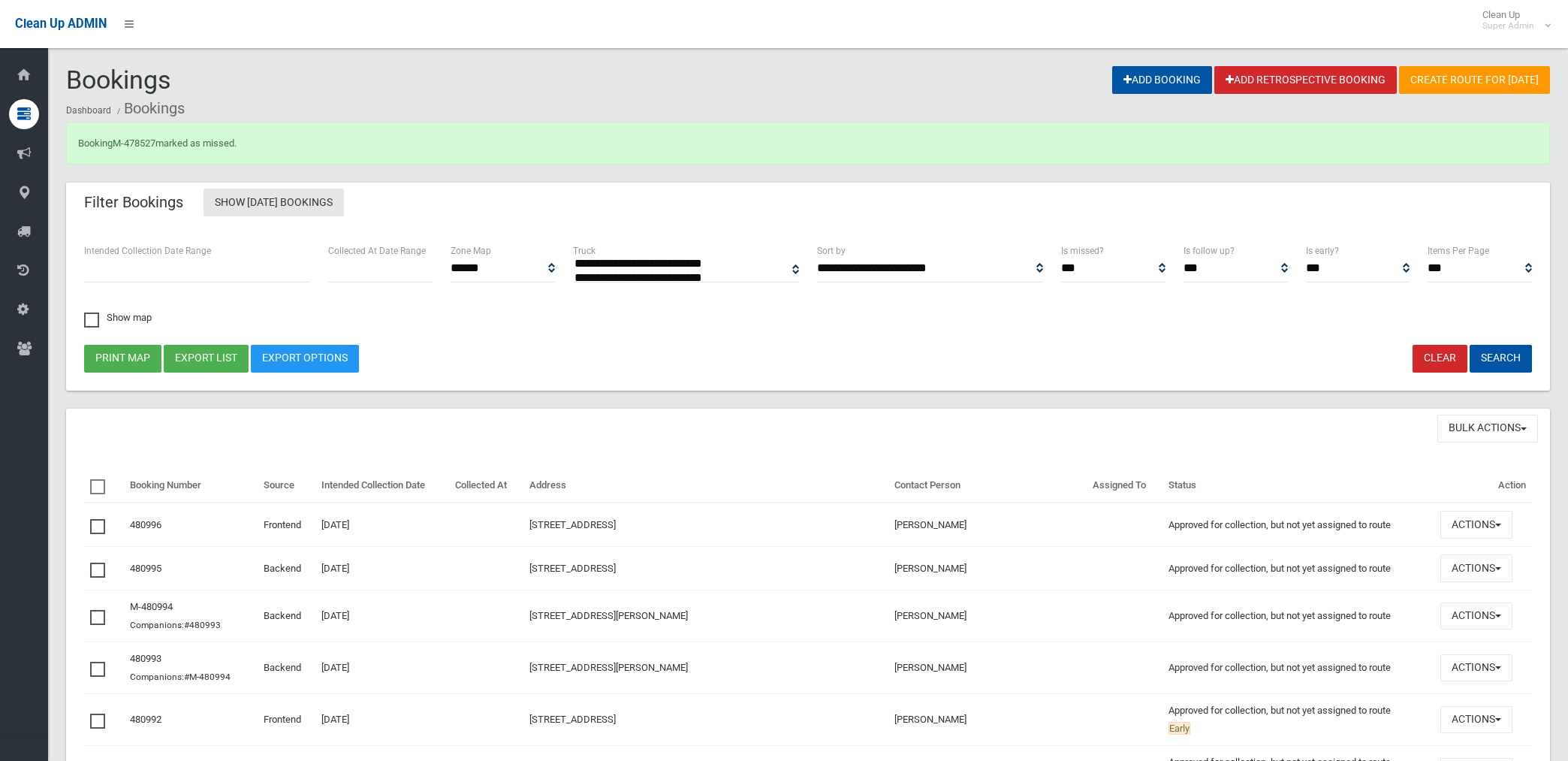
select select
click at [133, 139] on link "478526" at bounding box center [128, 143] width 32 height 12
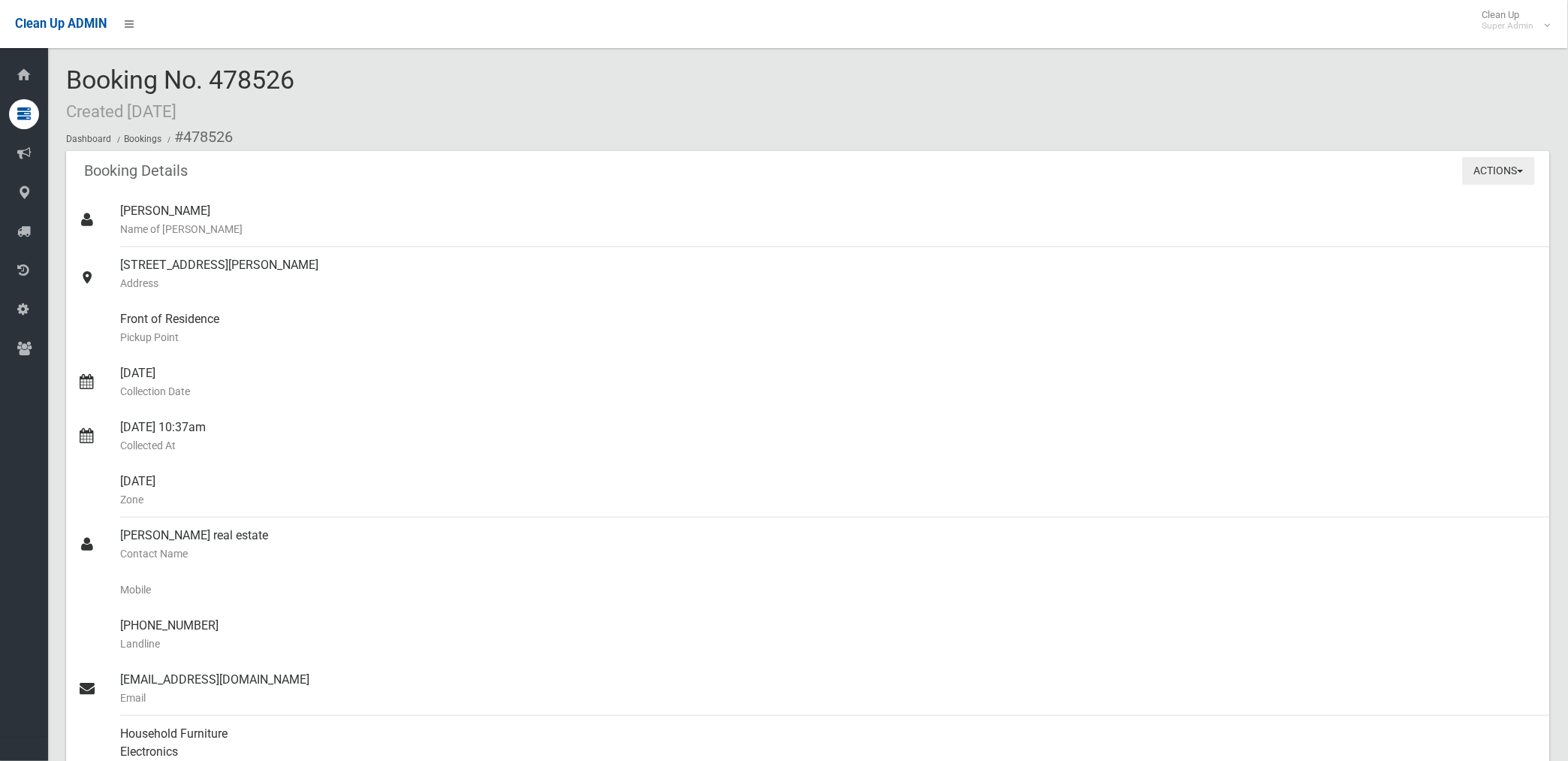
click at [1490, 165] on button "Actions" at bounding box center [1499, 170] width 73 height 28
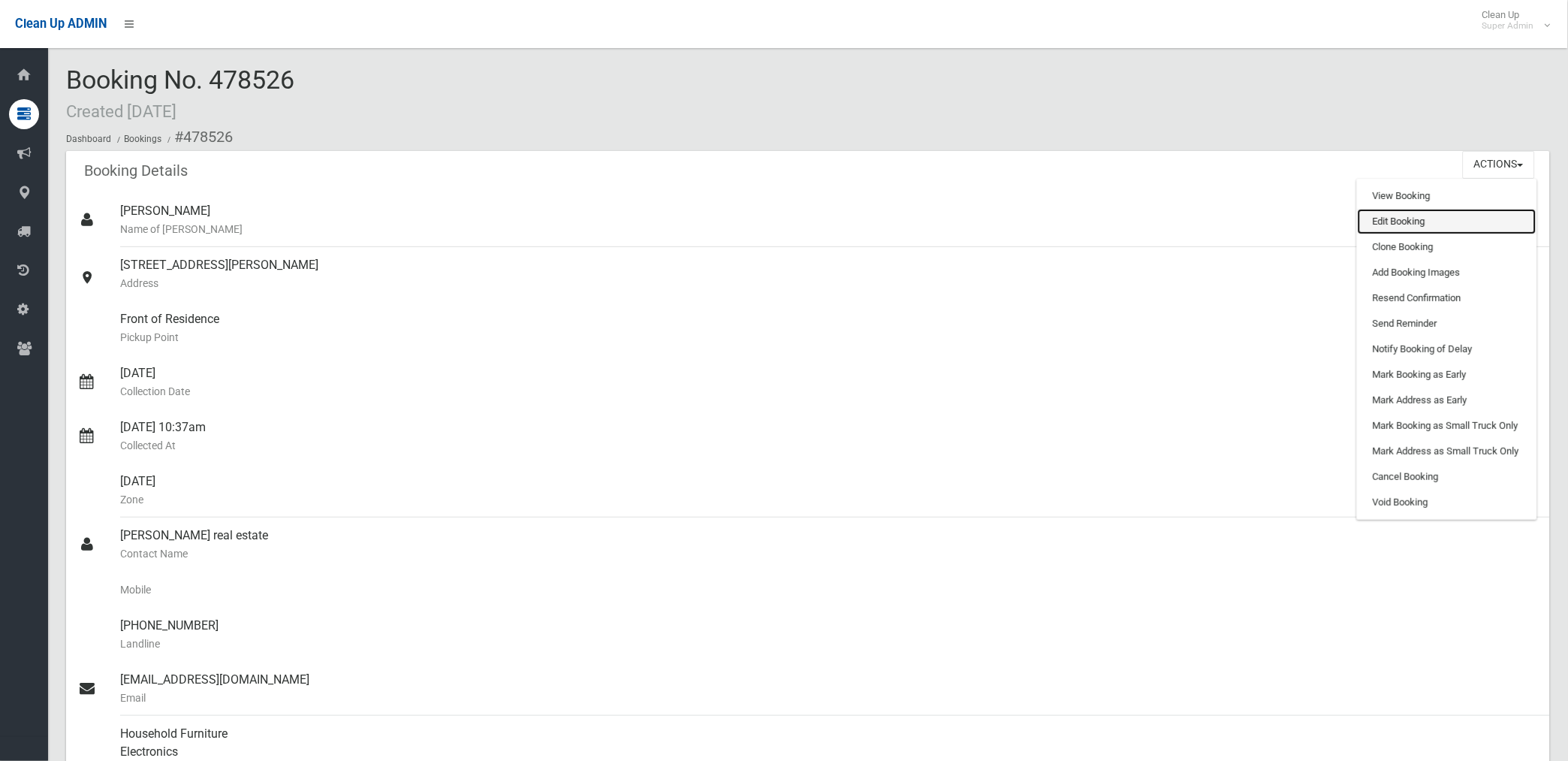
click at [1405, 216] on link "Edit Booking" at bounding box center [1447, 221] width 179 height 25
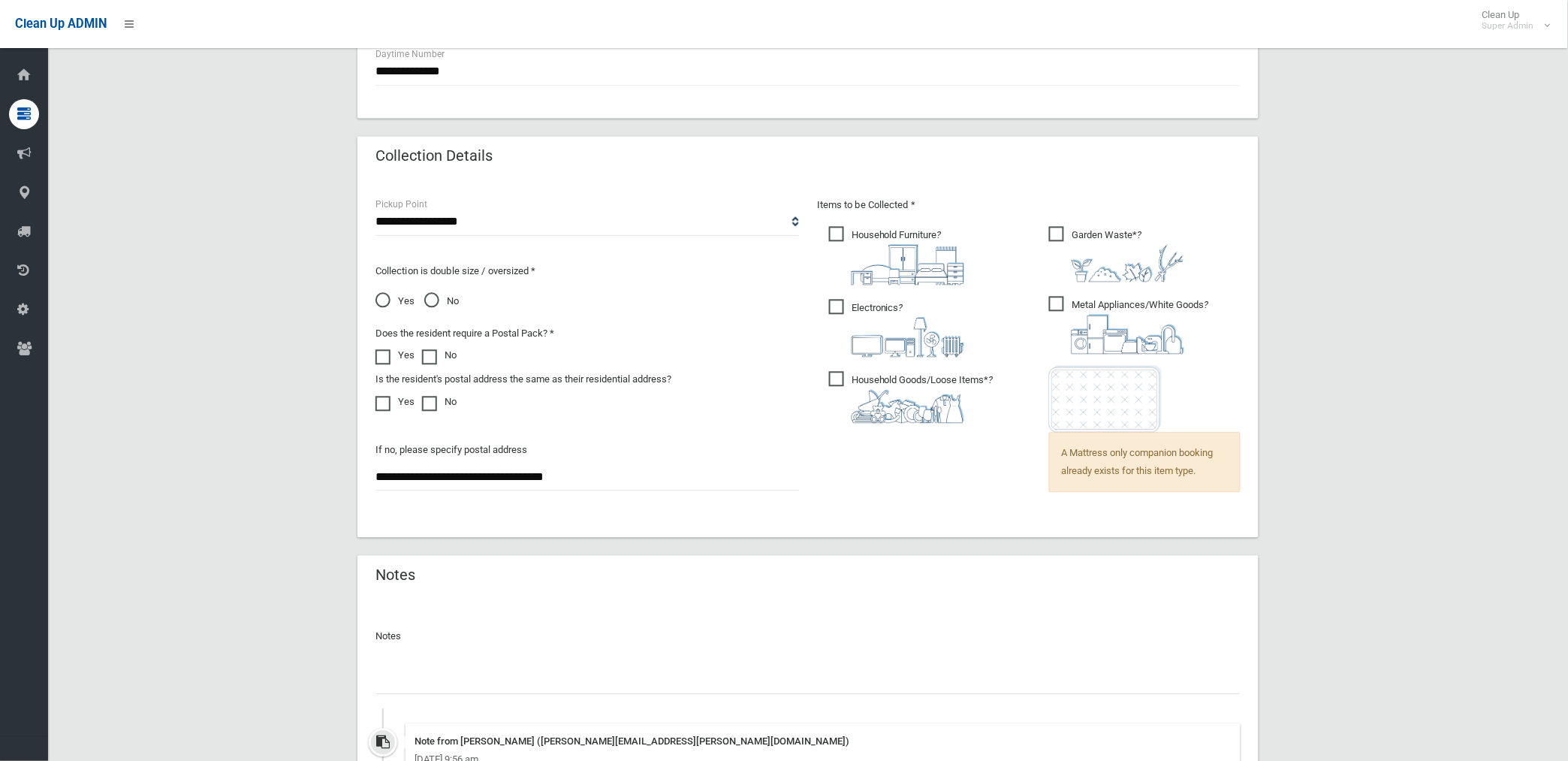
scroll to position [1084, 0]
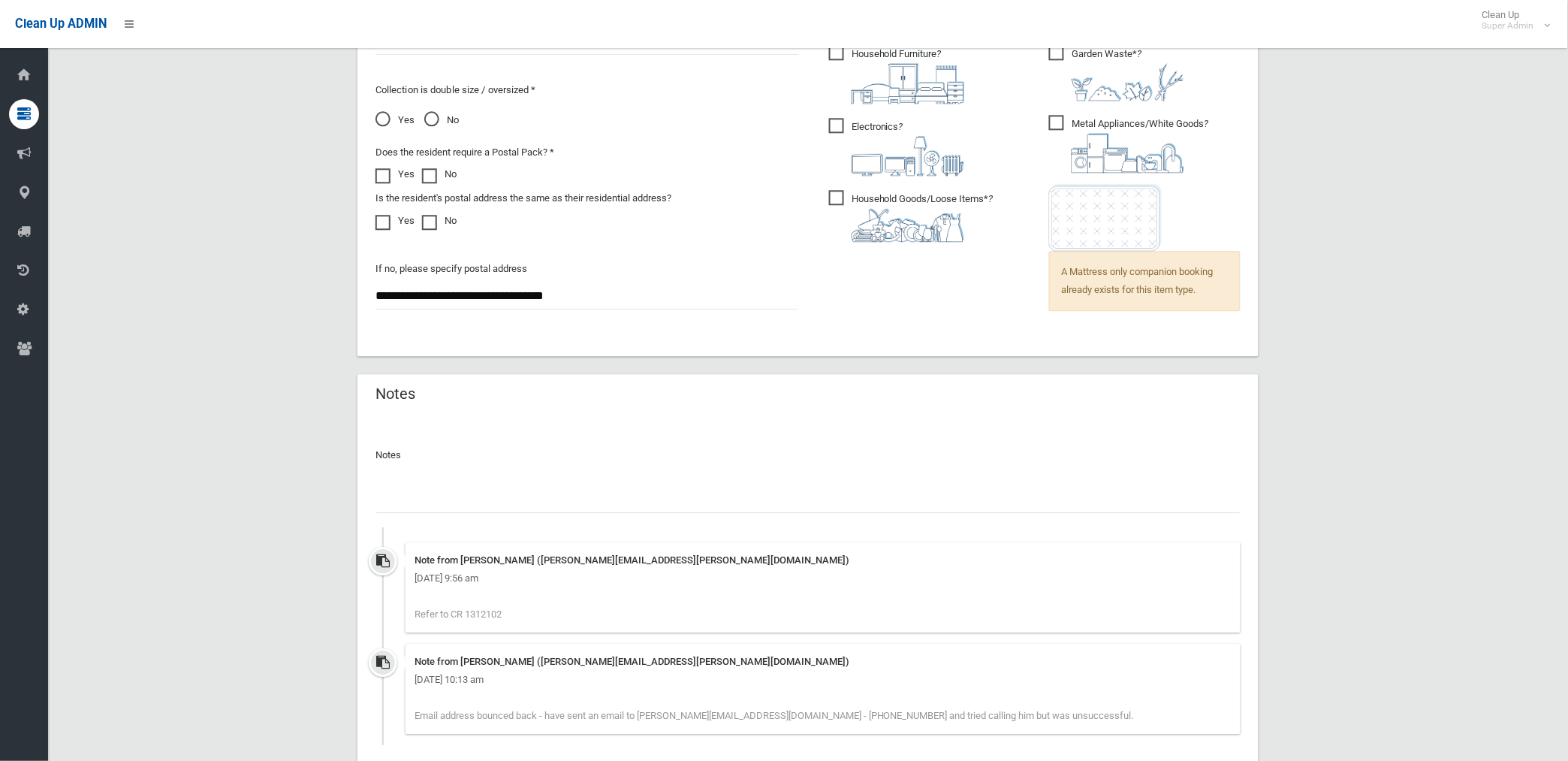
click at [476, 506] on input "text" at bounding box center [808, 499] width 866 height 28
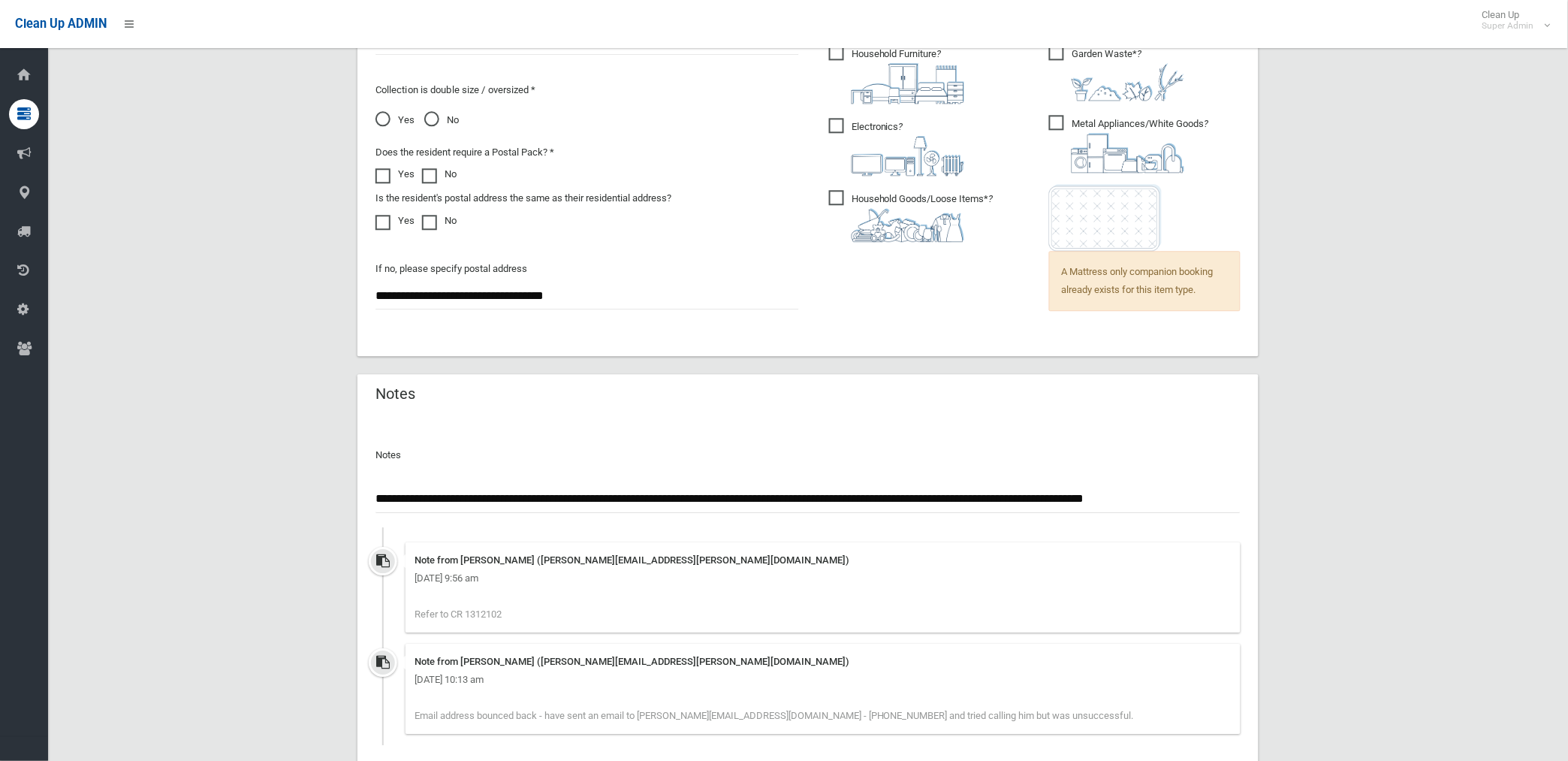
type input "**********"
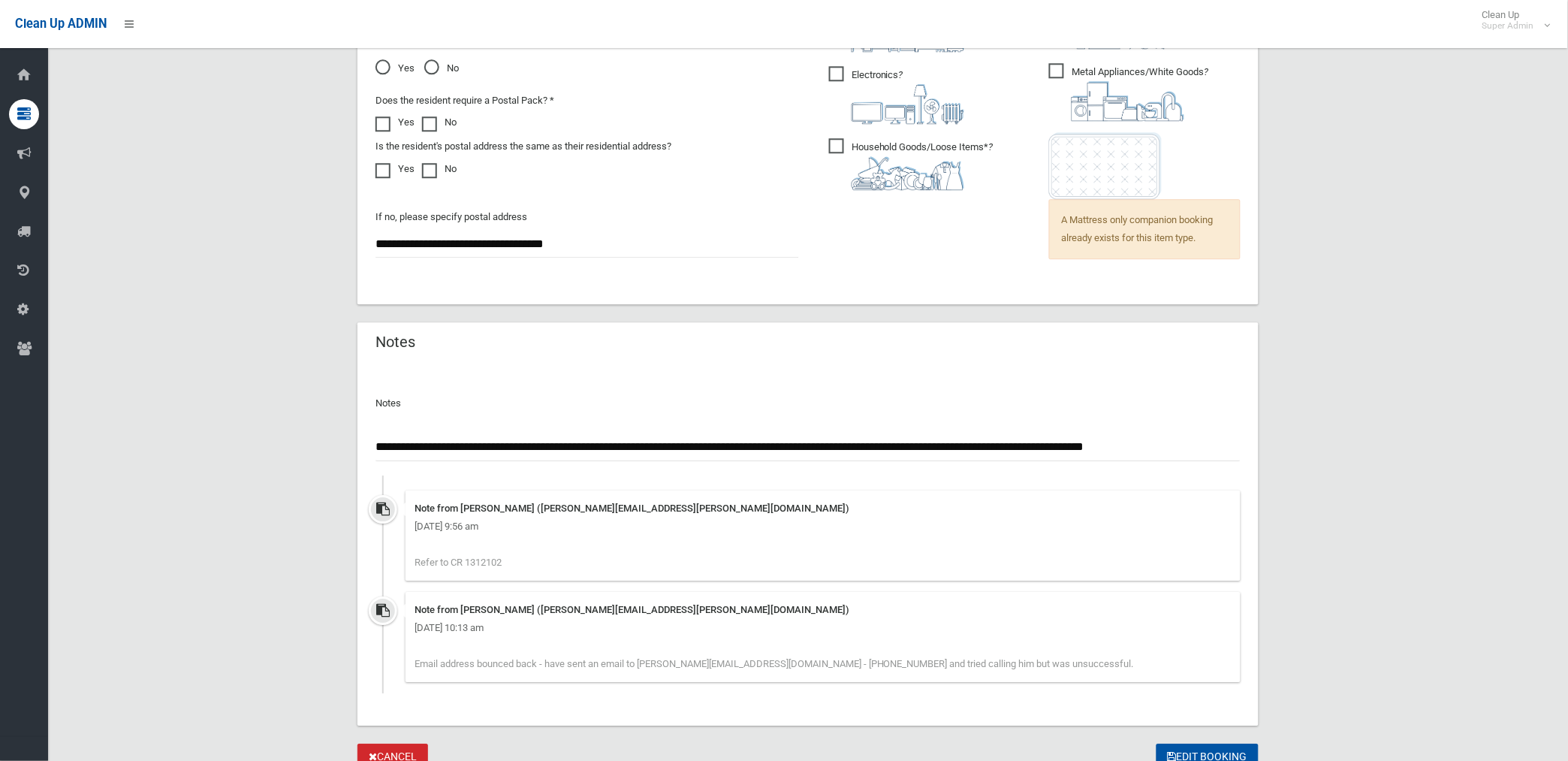
scroll to position [1198, 0]
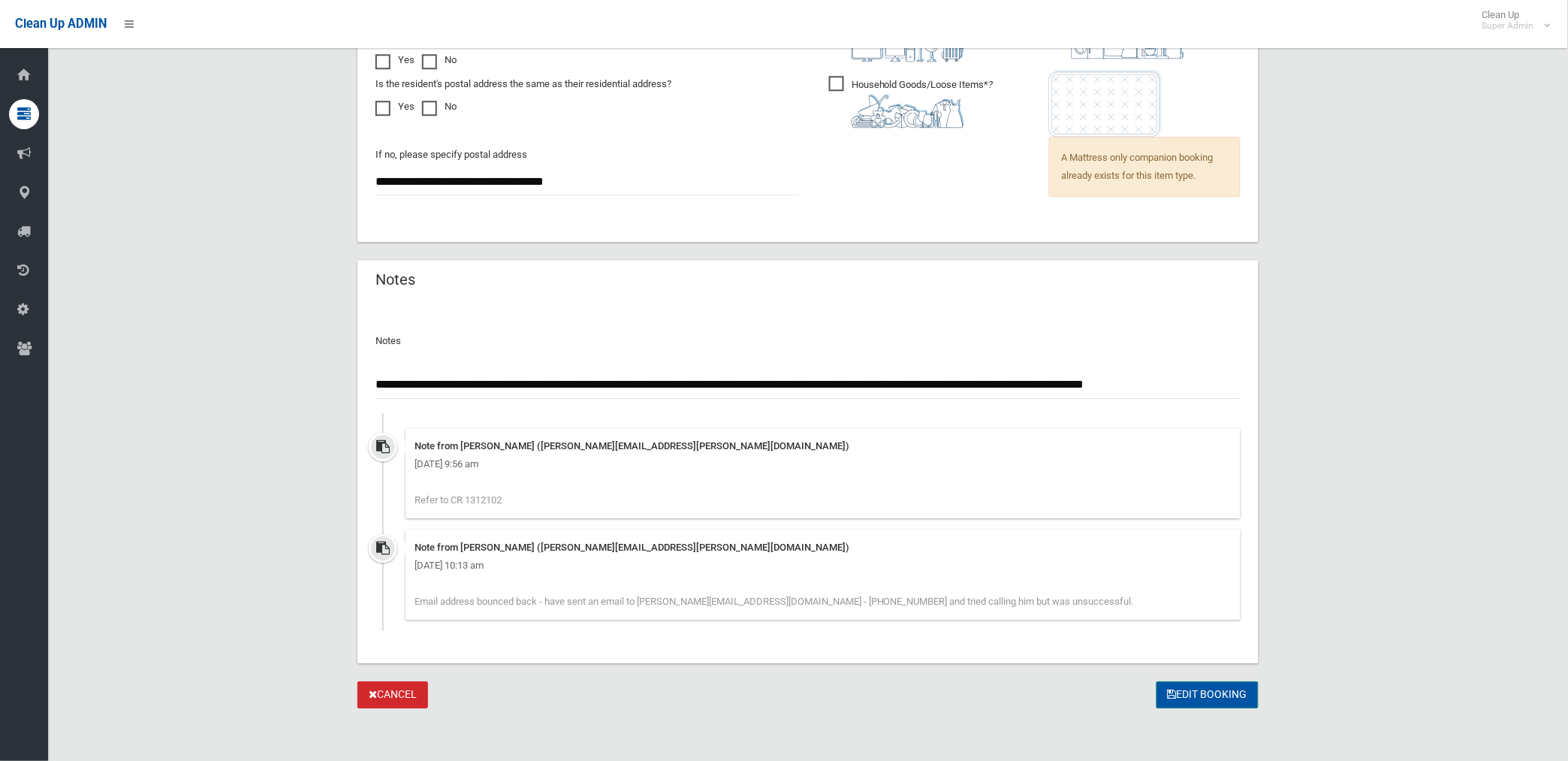
click at [1203, 686] on button "Edit Booking" at bounding box center [1208, 694] width 103 height 28
